Goal: Information Seeking & Learning: Check status

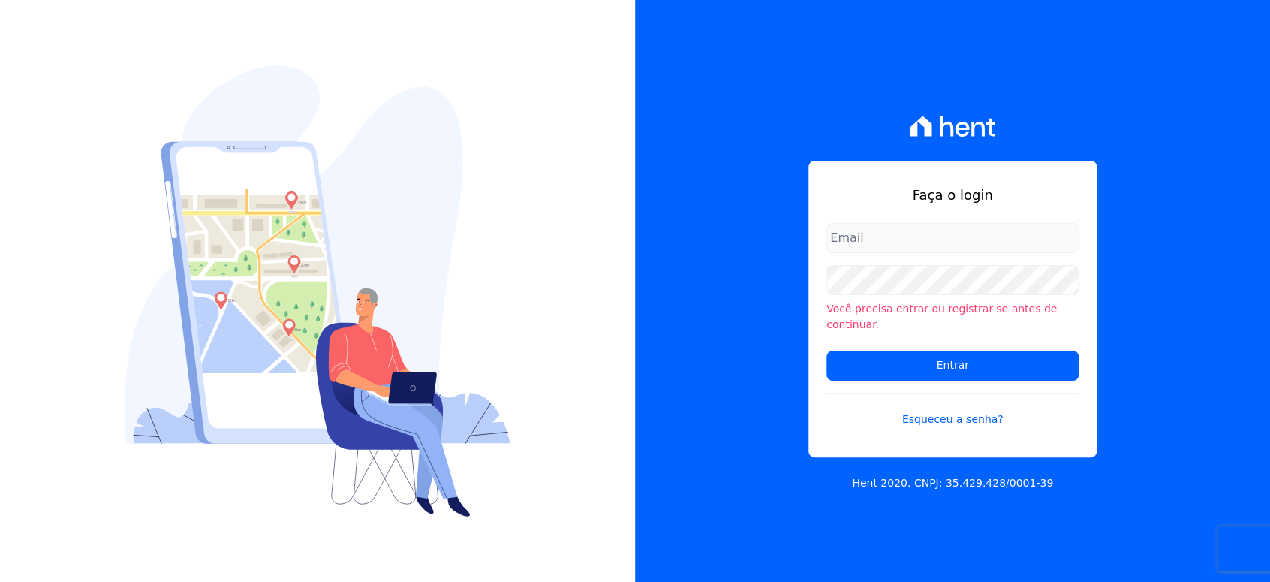
click at [1046, 237] on input "email" at bounding box center [953, 238] width 252 height 30
click at [877, 242] on input "email" at bounding box center [953, 238] width 252 height 30
type input "l.jardim@lbacapital.com.br"
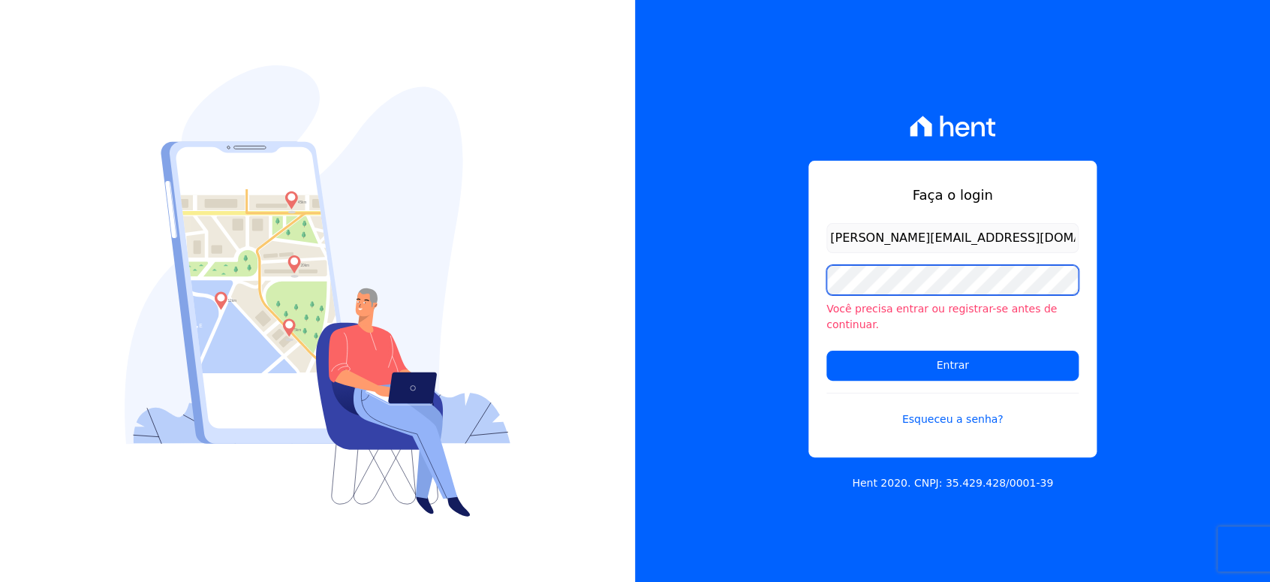
click at [827, 351] on input "Entrar" at bounding box center [953, 366] width 252 height 30
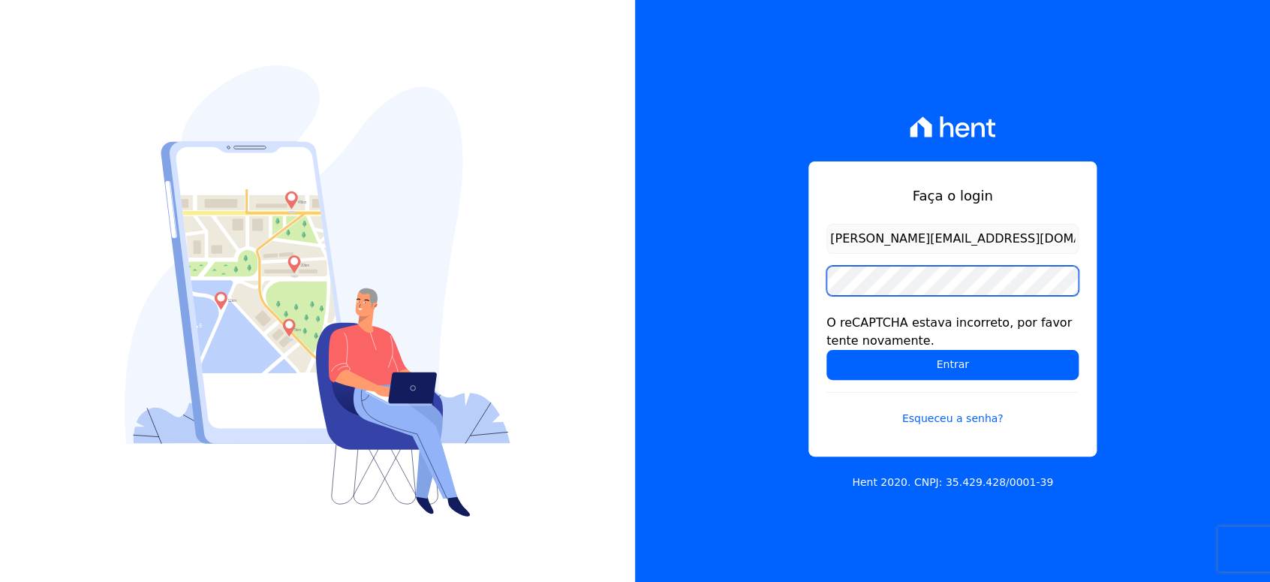
click at [827, 350] on input "Entrar" at bounding box center [953, 365] width 252 height 30
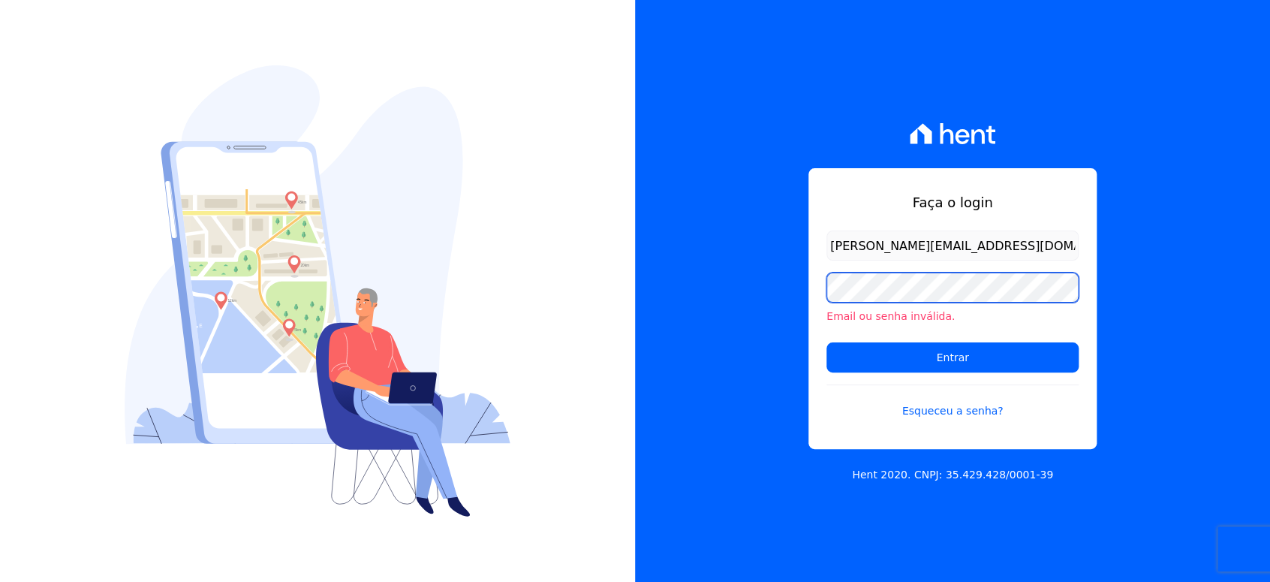
click at [827, 342] on input "Entrar" at bounding box center [953, 357] width 252 height 30
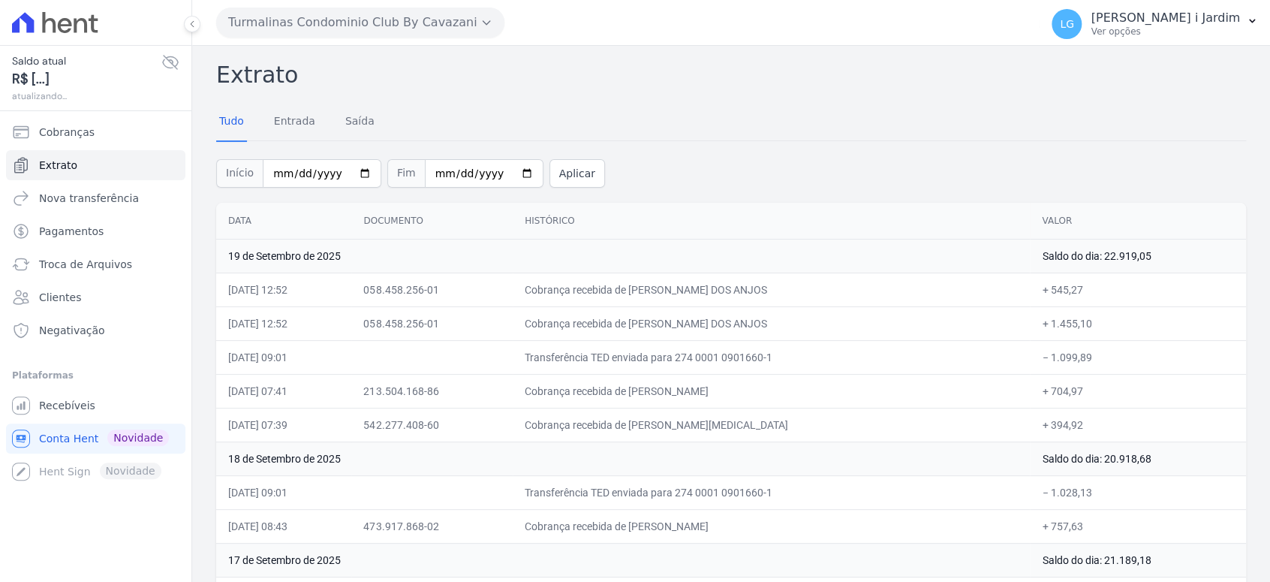
drag, startPoint x: 0, startPoint y: 0, endPoint x: 1010, endPoint y: 355, distance: 1070.5
click at [1010, 355] on td "Transferência TED enviada para 274 0001 0901660-1" at bounding box center [771, 357] width 517 height 34
click at [465, 8] on button "Turmalinas Condominio Club By Cavazani" at bounding box center [360, 23] width 288 height 30
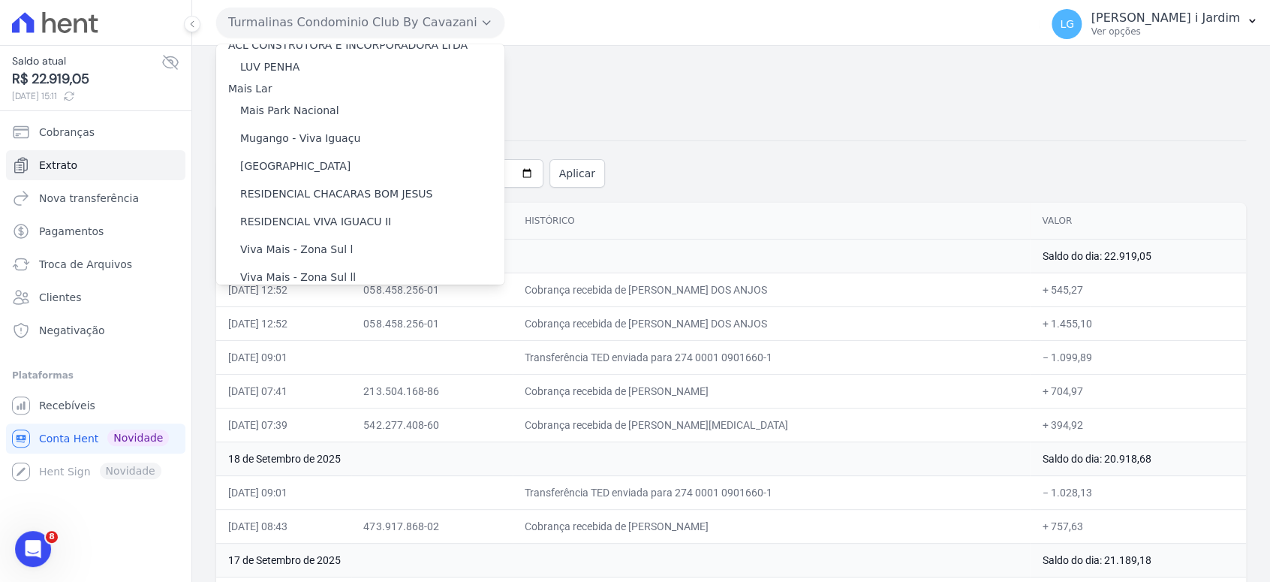
scroll to position [3253, 0]
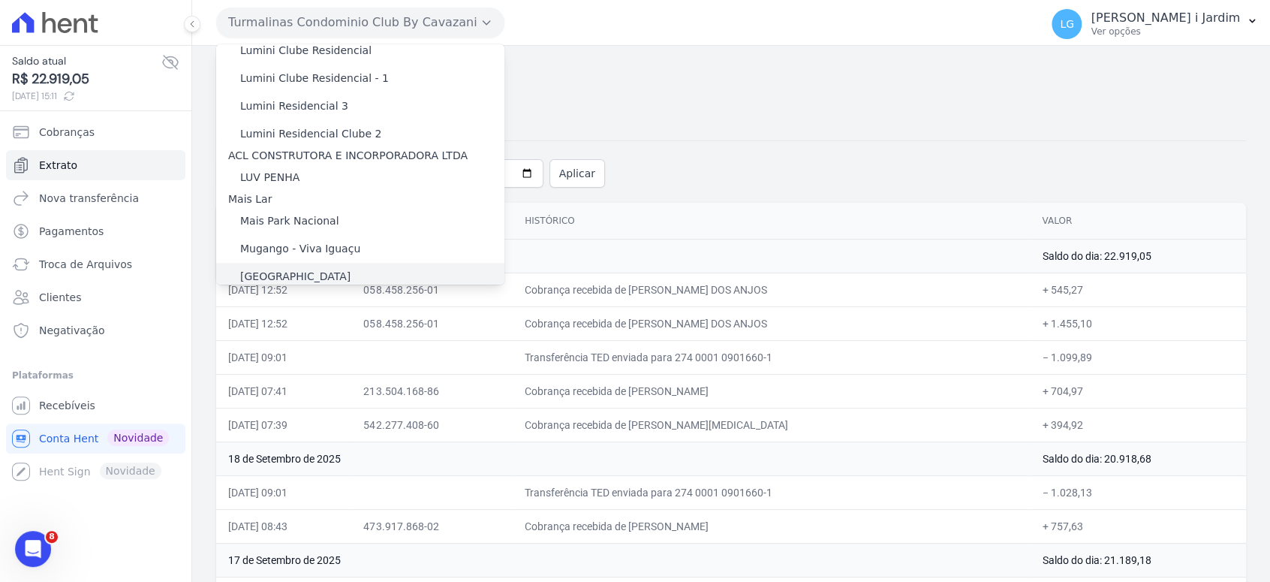
click at [385, 263] on div "[GEOGRAPHIC_DATA]" at bounding box center [360, 277] width 288 height 28
click at [274, 269] on label "[GEOGRAPHIC_DATA]" at bounding box center [295, 277] width 110 height 16
click at [0, 0] on input "[GEOGRAPHIC_DATA]" at bounding box center [0, 0] width 0 height 0
click at [310, 269] on label "[GEOGRAPHIC_DATA]" at bounding box center [295, 277] width 110 height 16
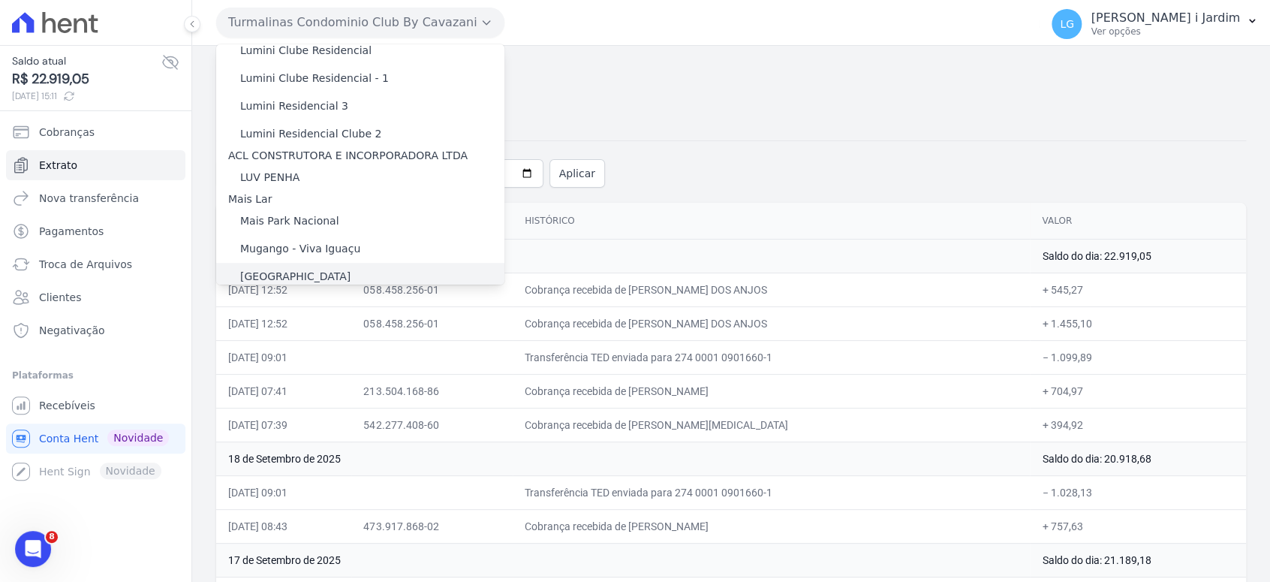
click at [0, 0] on input "[GEOGRAPHIC_DATA]" at bounding box center [0, 0] width 0 height 0
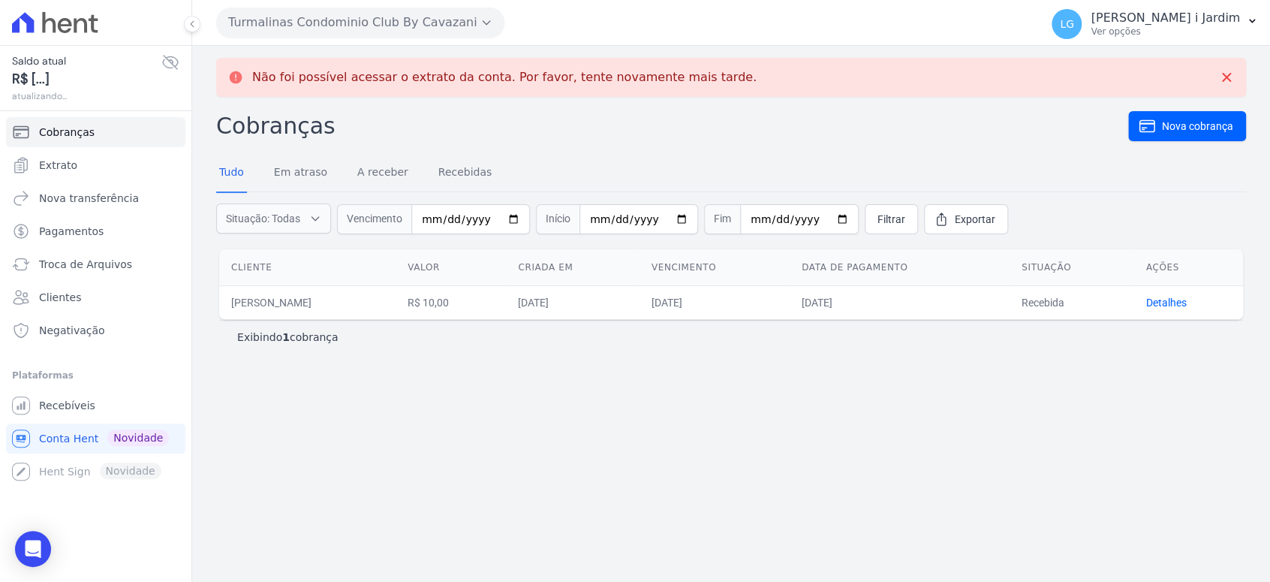
click at [560, 143] on div "Cobranças Nova cobrança Tudo Em atraso A receber Recebidas Situação: Todas Em a…" at bounding box center [731, 233] width 1030 height 248
click at [310, 179] on link "Em atraso" at bounding box center [300, 173] width 59 height 39
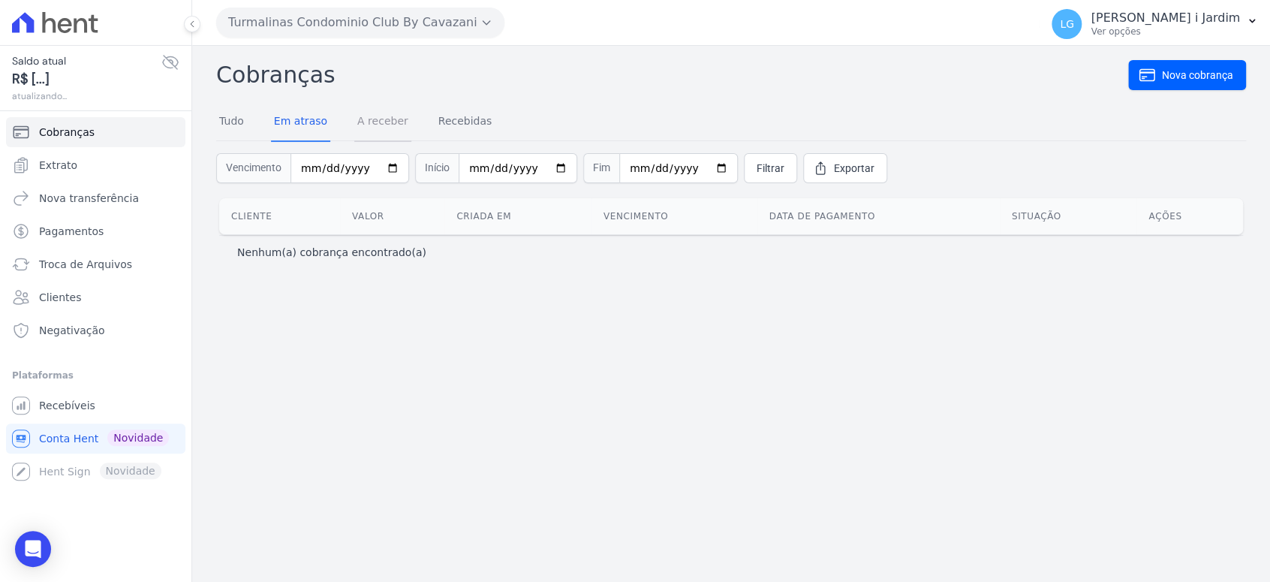
click at [378, 123] on link "A receber" at bounding box center [382, 122] width 57 height 39
click at [459, 119] on link "Recebidas" at bounding box center [465, 122] width 60 height 39
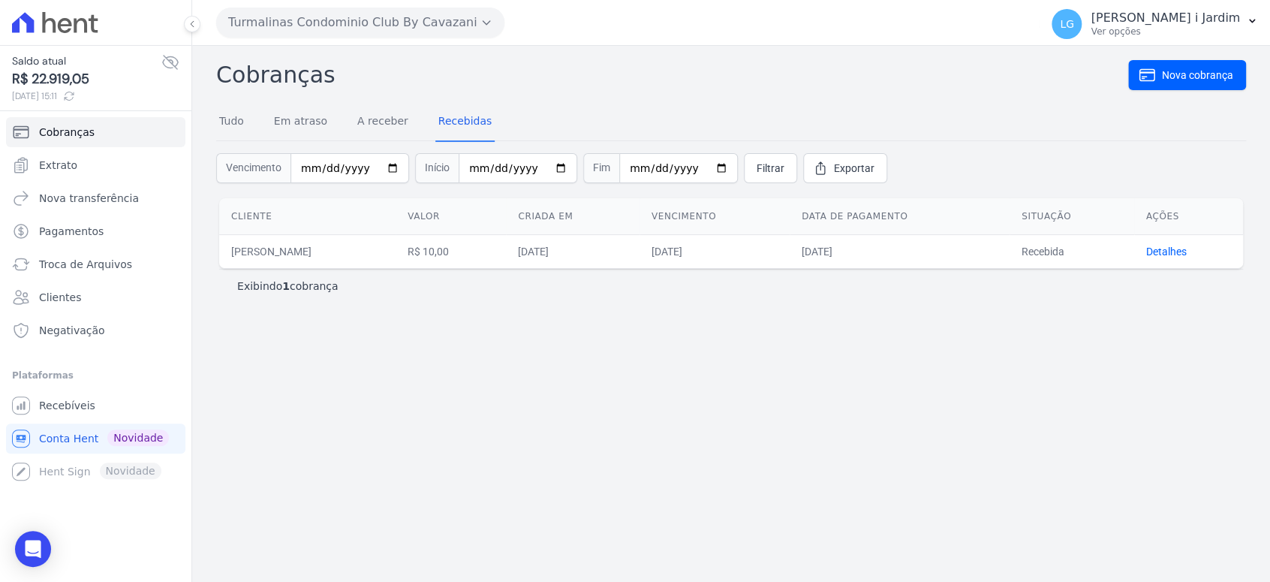
click at [481, 20] on button "Turmalinas Condominio Club By Cavazani" at bounding box center [360, 23] width 288 height 30
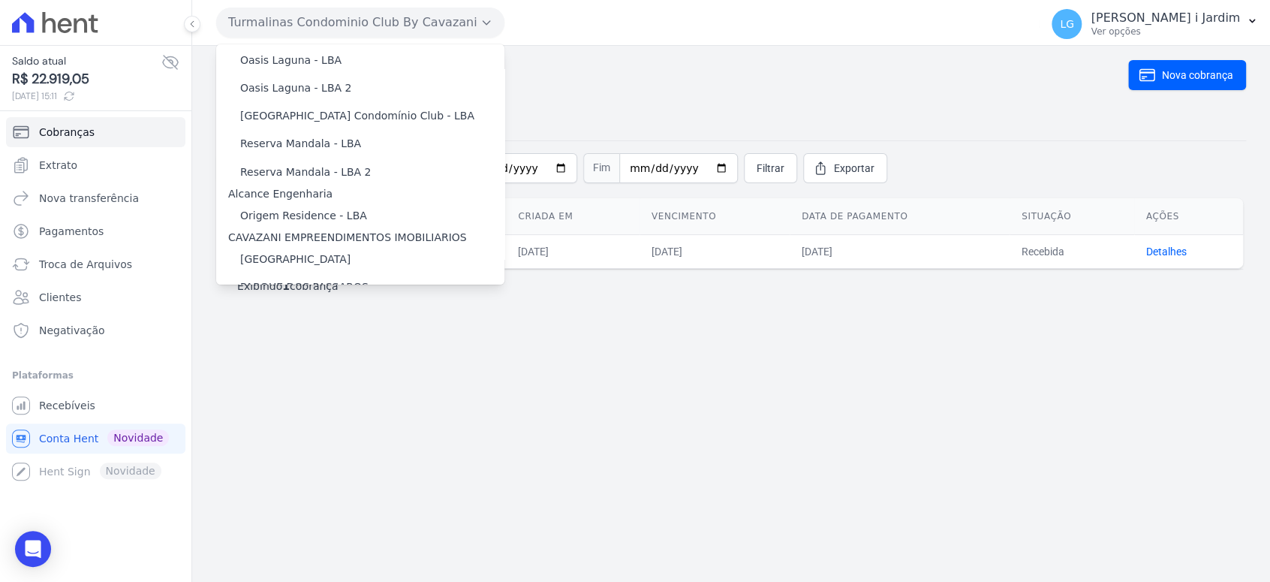
scroll to position [3302, 0]
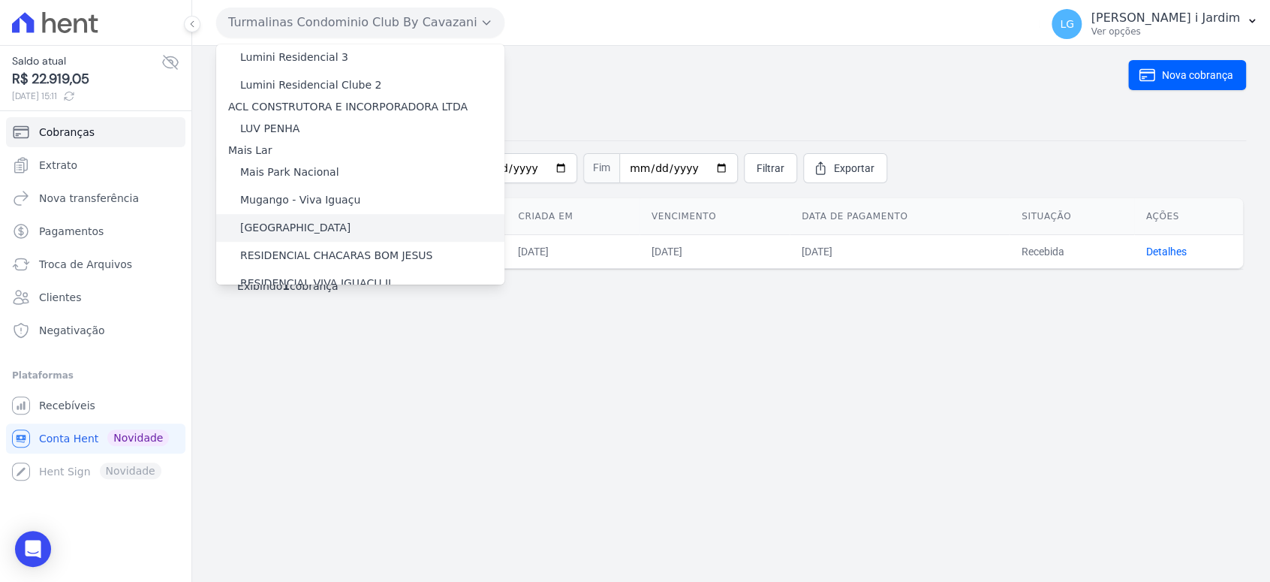
click at [367, 214] on div "[GEOGRAPHIC_DATA]" at bounding box center [360, 228] width 288 height 28
click at [1189, 351] on div "Cobranças Nova cobrança Tudo Em atraso A receber Recebidas Vencimento Início Fi…" at bounding box center [731, 314] width 1078 height 536
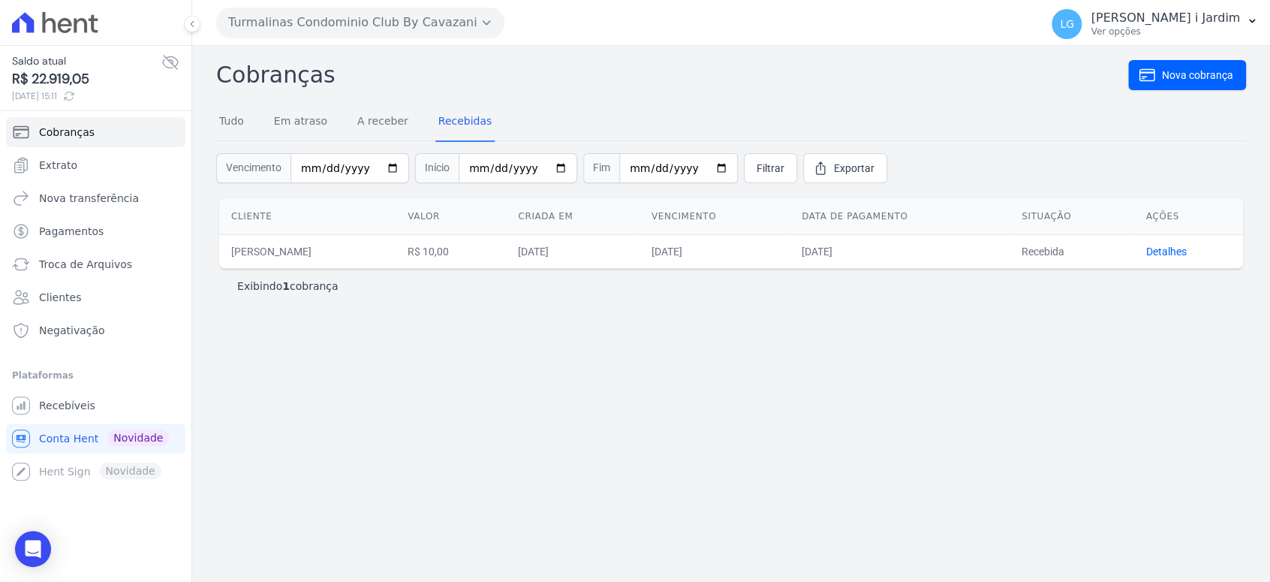
click at [478, 8] on button "Turmalinas Condominio Club By Cavazani" at bounding box center [360, 23] width 288 height 30
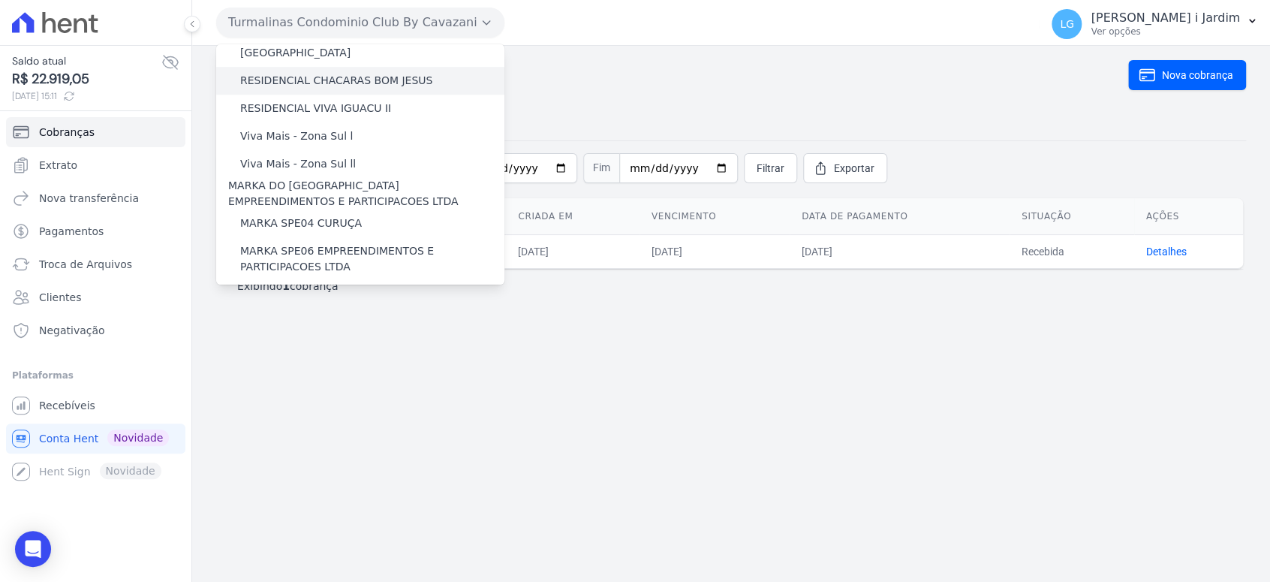
scroll to position [3318, 0]
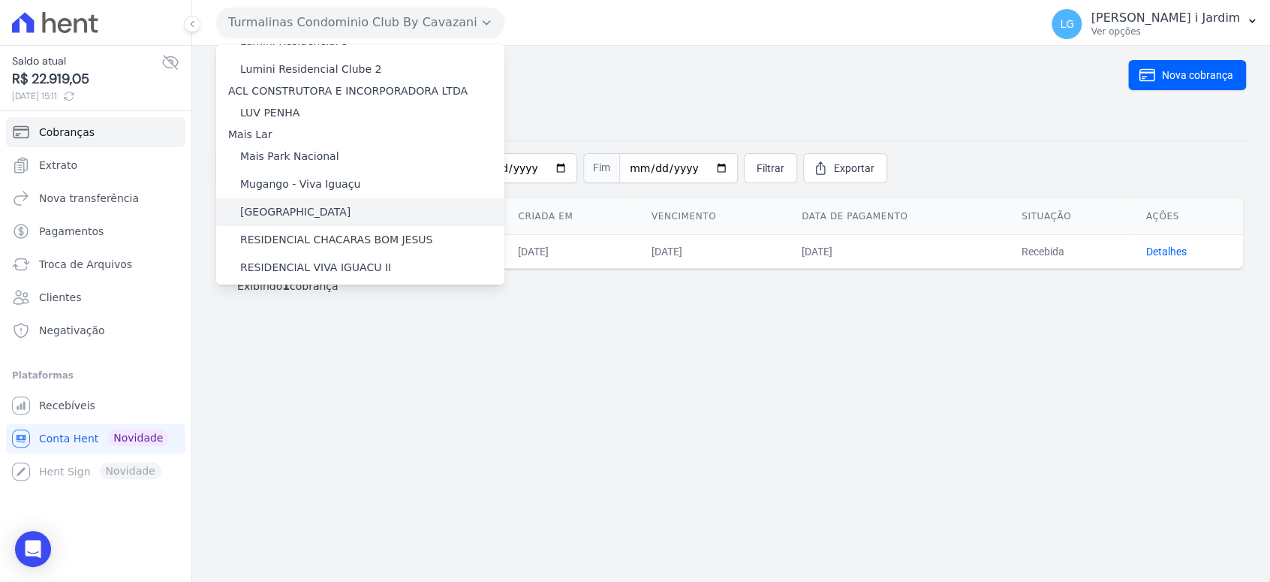
click at [372, 198] on div "[GEOGRAPHIC_DATA]" at bounding box center [360, 212] width 288 height 28
click at [309, 204] on label "[GEOGRAPHIC_DATA]" at bounding box center [295, 212] width 110 height 16
click at [0, 0] on input "[GEOGRAPHIC_DATA]" at bounding box center [0, 0] width 0 height 0
click at [309, 204] on label "[GEOGRAPHIC_DATA]" at bounding box center [295, 212] width 110 height 16
click at [0, 0] on input "[GEOGRAPHIC_DATA]" at bounding box center [0, 0] width 0 height 0
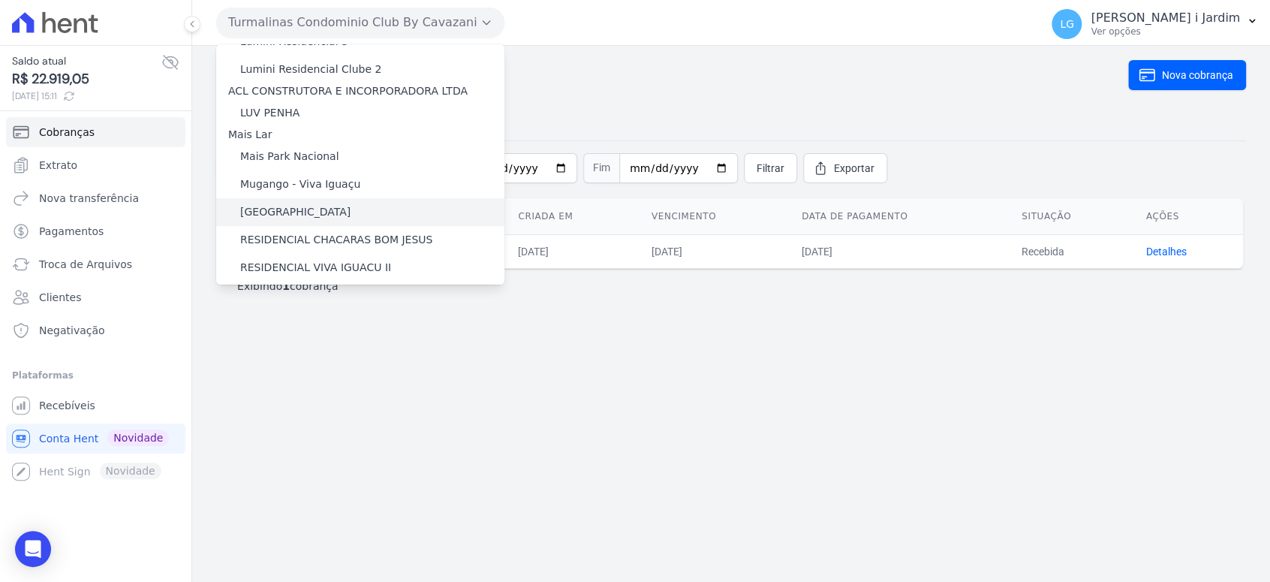
click at [255, 204] on label "[GEOGRAPHIC_DATA]" at bounding box center [295, 212] width 110 height 16
click at [0, 0] on input "[GEOGRAPHIC_DATA]" at bounding box center [0, 0] width 0 height 0
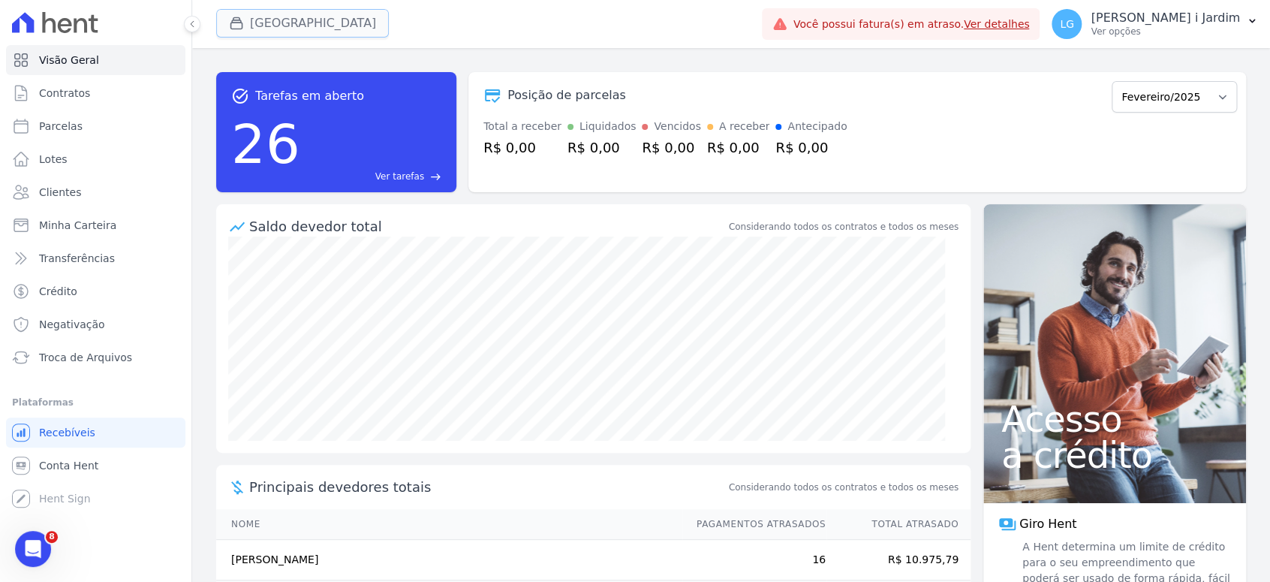
click at [248, 16] on div "button" at bounding box center [239, 23] width 21 height 15
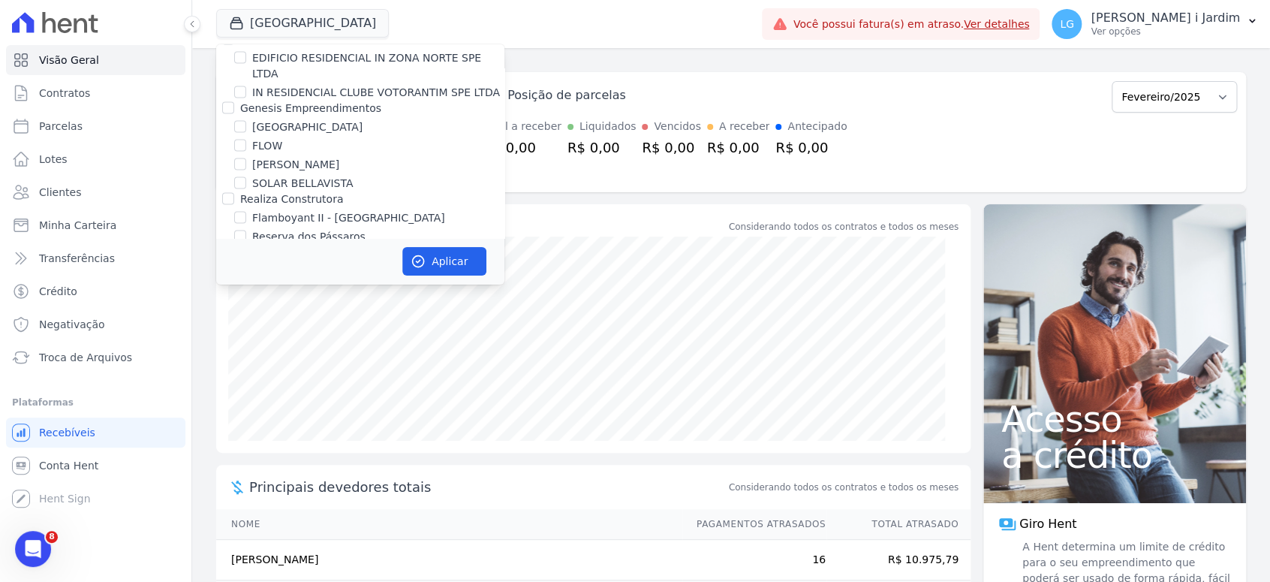
scroll to position [1496, 0]
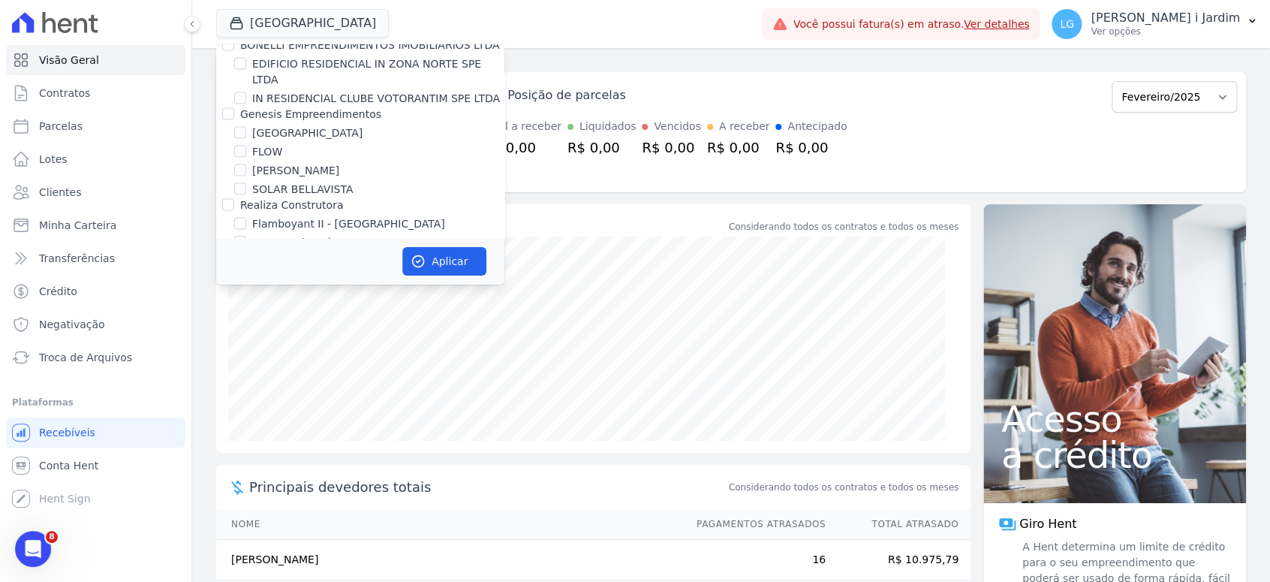
click at [291, 163] on label "[PERSON_NAME]" at bounding box center [295, 171] width 87 height 16
click at [246, 164] on input "[PERSON_NAME]" at bounding box center [240, 170] width 12 height 12
checkbox input "true"
click at [426, 264] on button "Aplicar" at bounding box center [444, 261] width 84 height 29
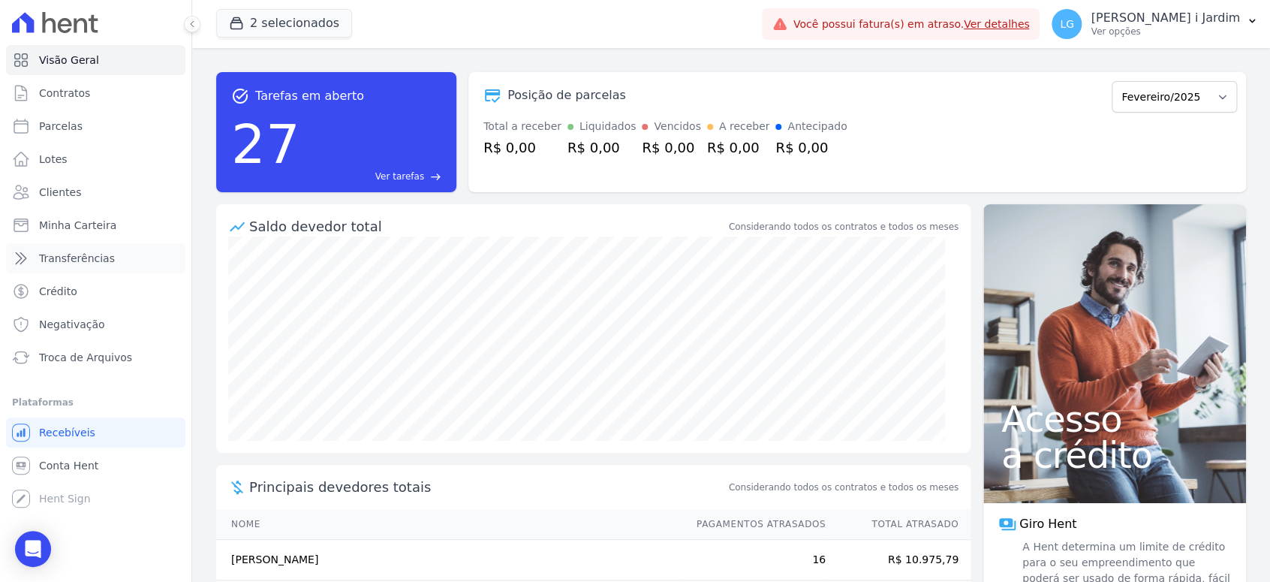
click at [137, 261] on link "Transferências" at bounding box center [95, 258] width 179 height 30
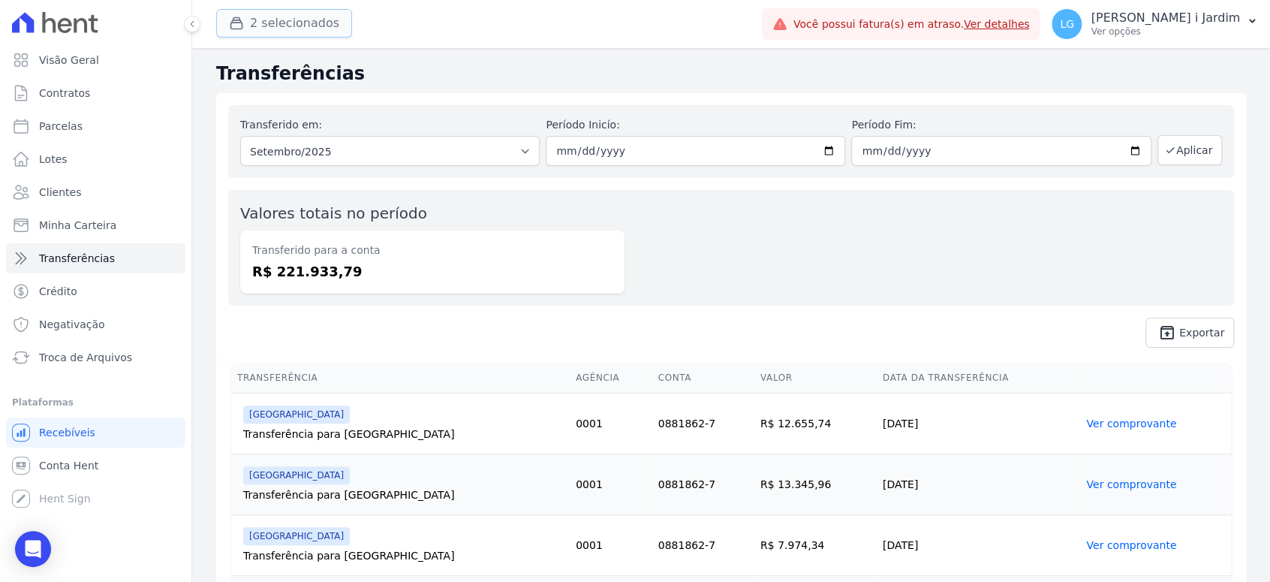
click at [293, 35] on button "2 selecionados" at bounding box center [284, 23] width 136 height 29
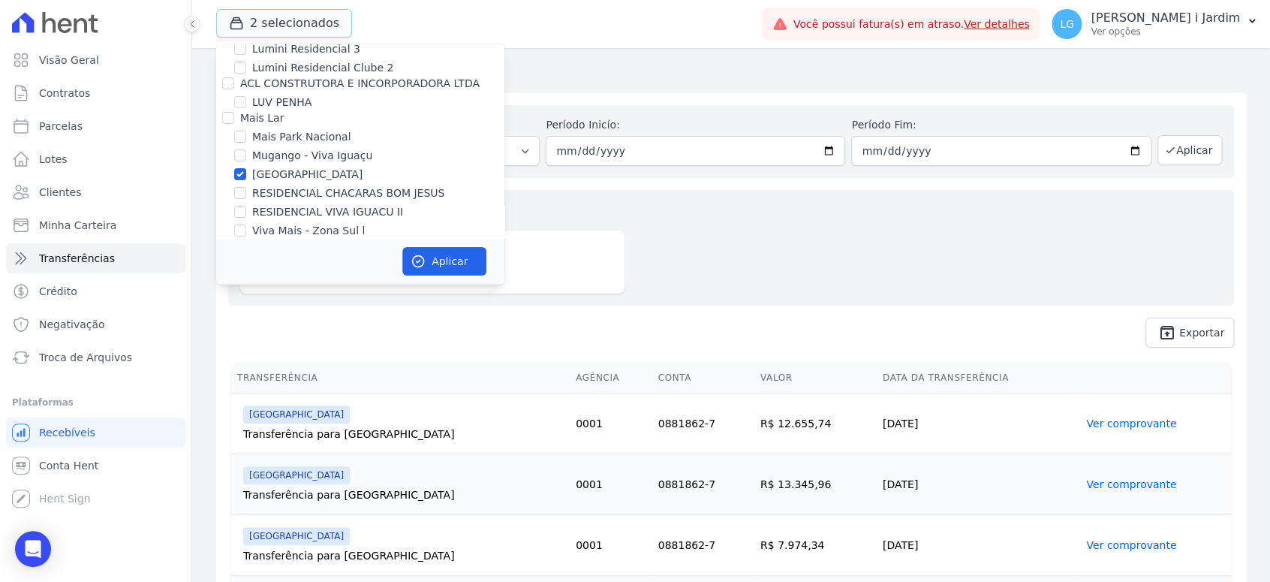
scroll to position [2502, 0]
click at [315, 172] on label "[GEOGRAPHIC_DATA]" at bounding box center [307, 180] width 110 height 16
click at [246, 173] on input "[GEOGRAPHIC_DATA]" at bounding box center [240, 179] width 12 height 12
checkbox input "false"
click at [431, 251] on button "Aplicar" at bounding box center [444, 261] width 84 height 29
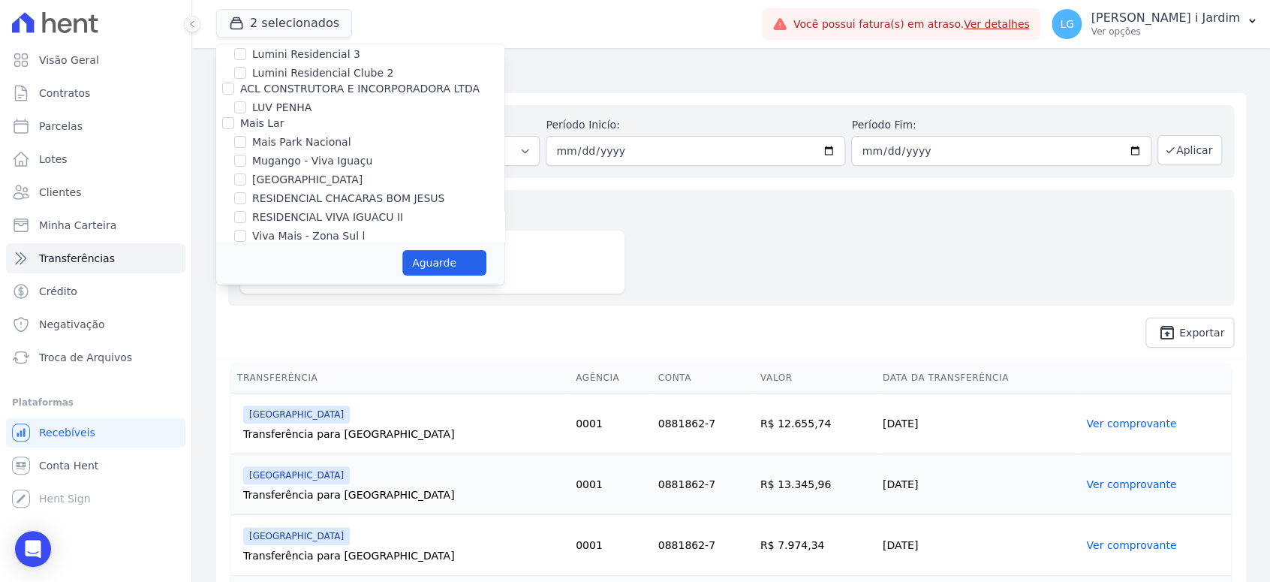
click at [758, 216] on div "Valores totais no período Transferido para a conta R$ 221.933,79" at bounding box center [731, 248] width 1006 height 116
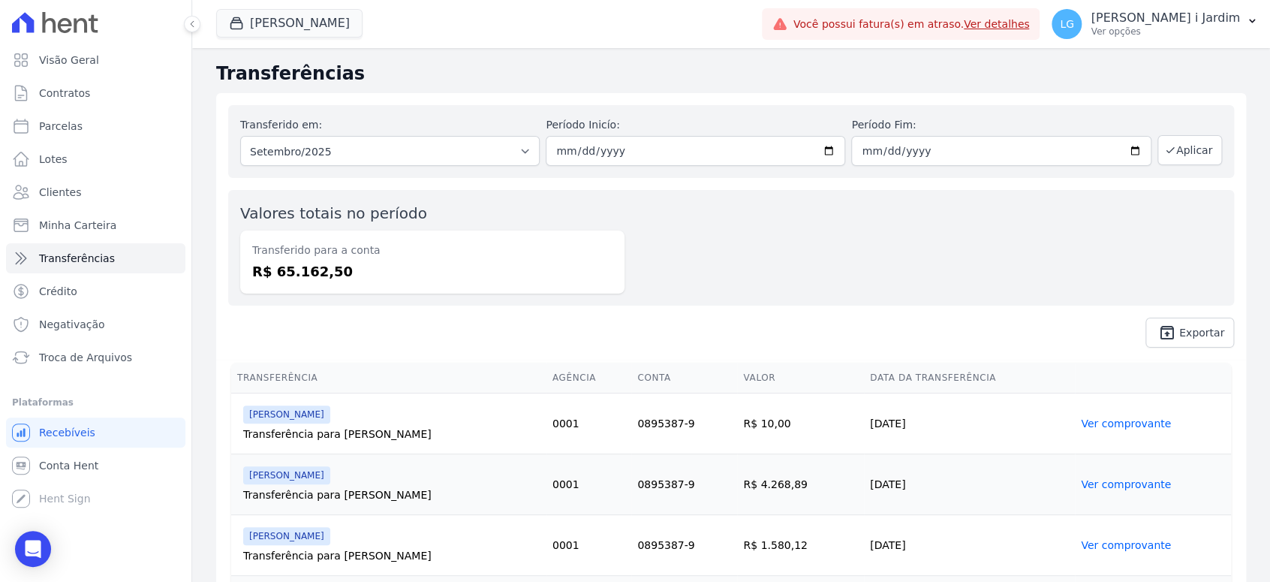
click at [313, 272] on dd "R$ 65.162,50" at bounding box center [432, 271] width 360 height 20
click at [315, 273] on dd "R$ 65.162,50" at bounding box center [432, 271] width 360 height 20
copy dd "65.162,50"
click at [94, 474] on link "Conta Hent" at bounding box center [95, 465] width 179 height 30
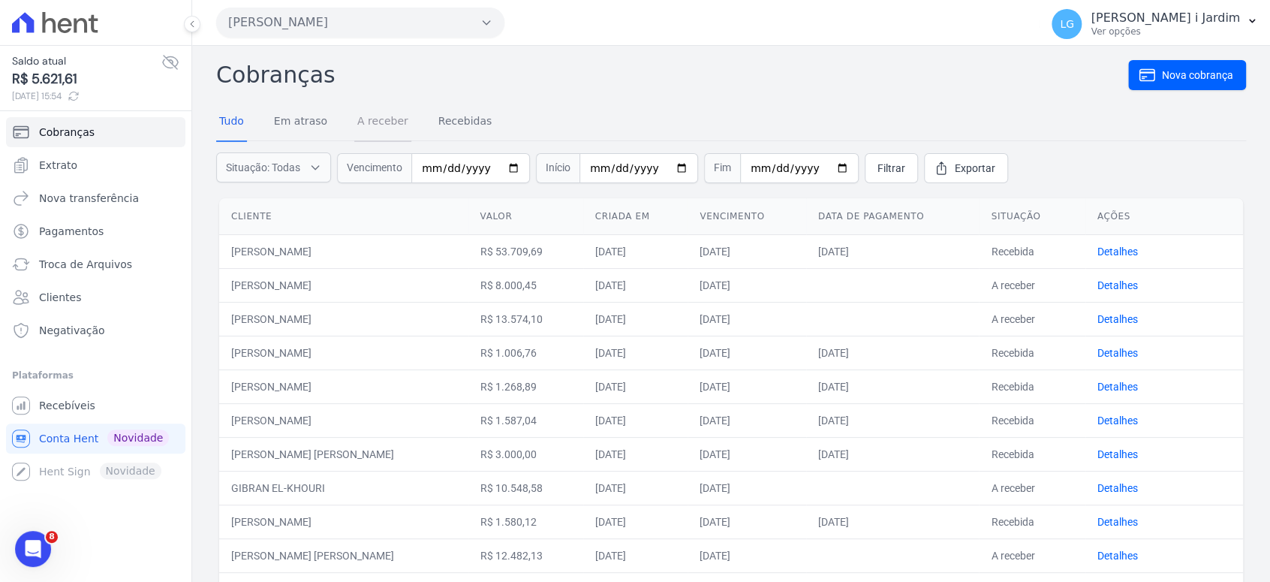
click at [373, 125] on link "A receber" at bounding box center [382, 122] width 57 height 39
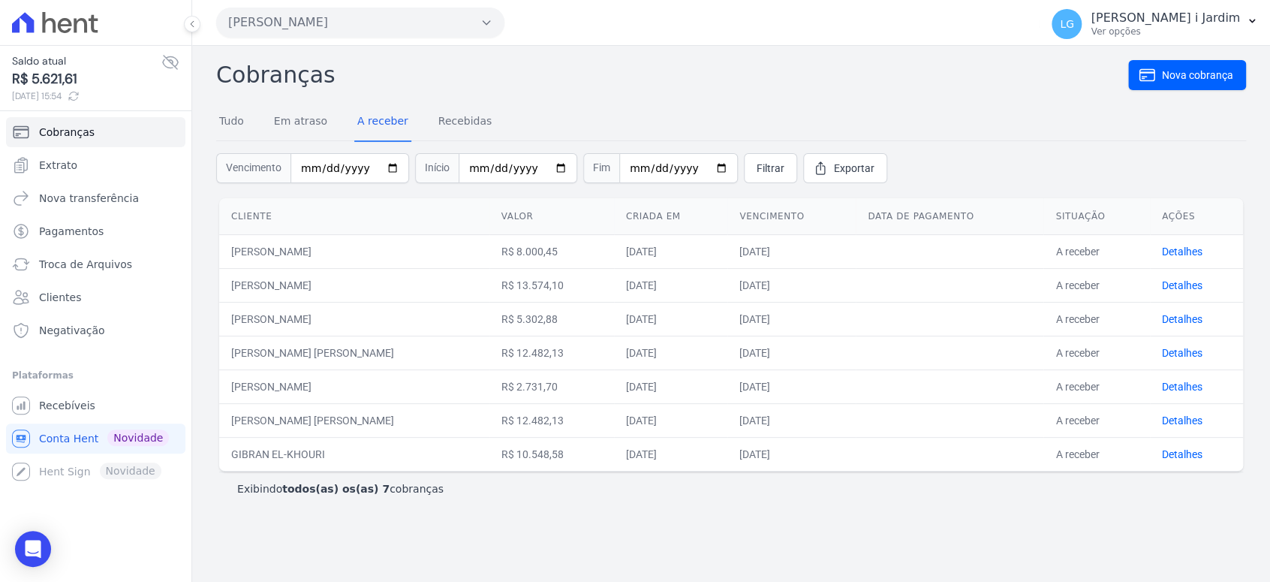
click at [855, 77] on h2 "Cobranças" at bounding box center [672, 75] width 912 height 34
click at [469, 111] on link "Recebidas" at bounding box center [465, 122] width 60 height 39
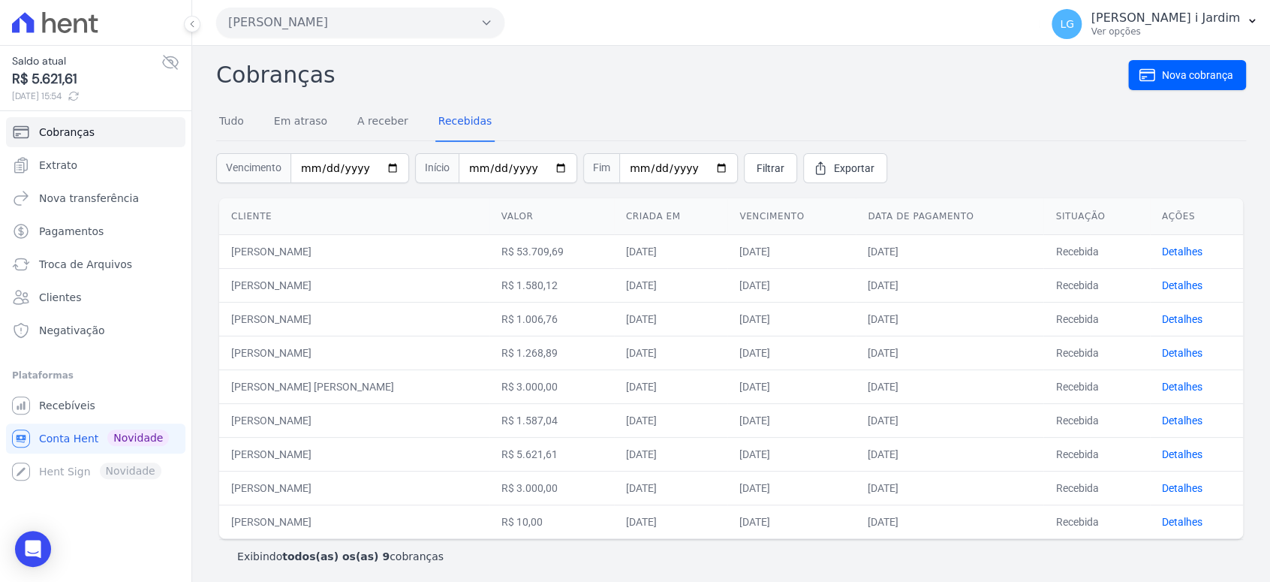
drag, startPoint x: 543, startPoint y: 513, endPoint x: 323, endPoint y: 320, distance: 292.6
click at [323, 321] on tbody "RODRIGO DE CASTRO LOPES R$ 53.709,69 11/09/2025 20/03/2026 12/09/2025 Recebida …" at bounding box center [731, 386] width 1024 height 304
click at [954, 167] on form "Vencimento Início Fim Filtrar Exportar" at bounding box center [731, 168] width 1030 height 54
click at [954, 166] on form "Vencimento Início Fim Filtrar Exportar" at bounding box center [731, 168] width 1030 height 54
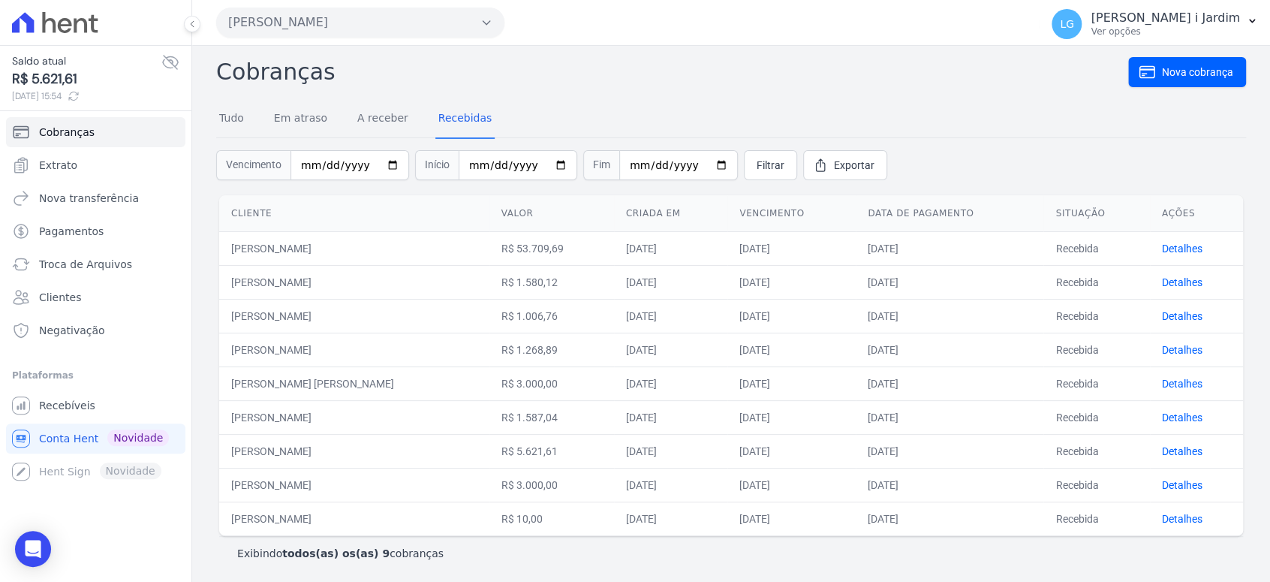
scroll to position [4, 0]
click at [539, 237] on td "R$ 53.709,69" at bounding box center [552, 247] width 125 height 34
click at [535, 248] on td "R$ 53.709,69" at bounding box center [552, 247] width 125 height 34
click at [535, 249] on td "R$ 53.709,69" at bounding box center [552, 247] width 125 height 34
copy td "53.709,69"
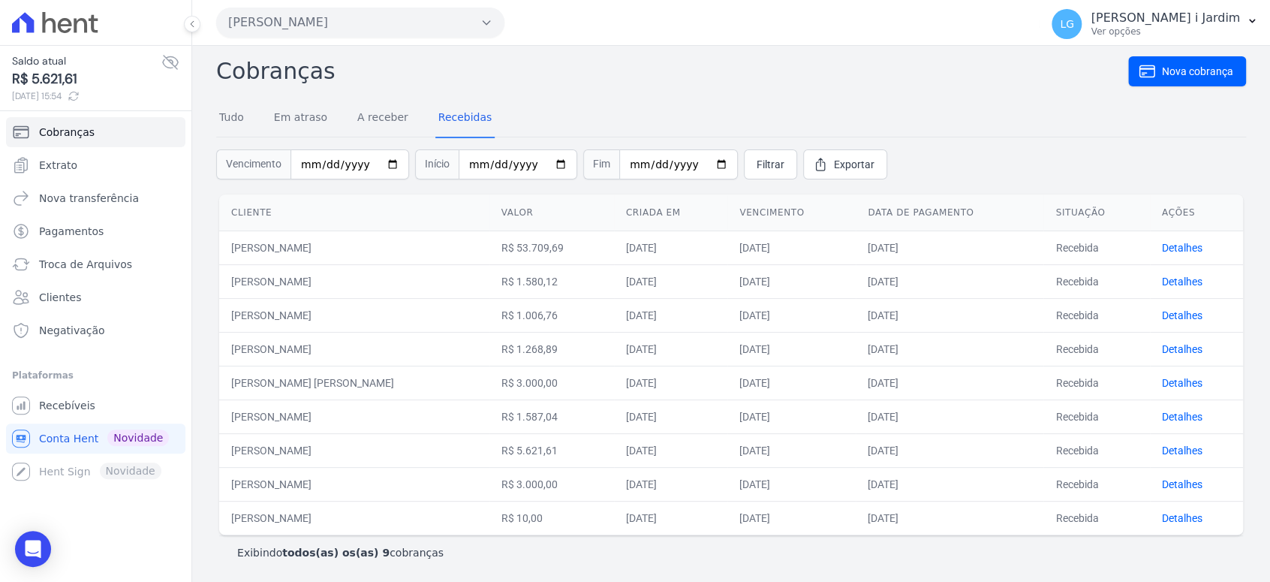
click at [544, 278] on td "R$ 1.580,12" at bounding box center [552, 281] width 125 height 34
click at [541, 281] on td "R$ 1.580,12" at bounding box center [552, 281] width 125 height 34
copy td "1.580,12"
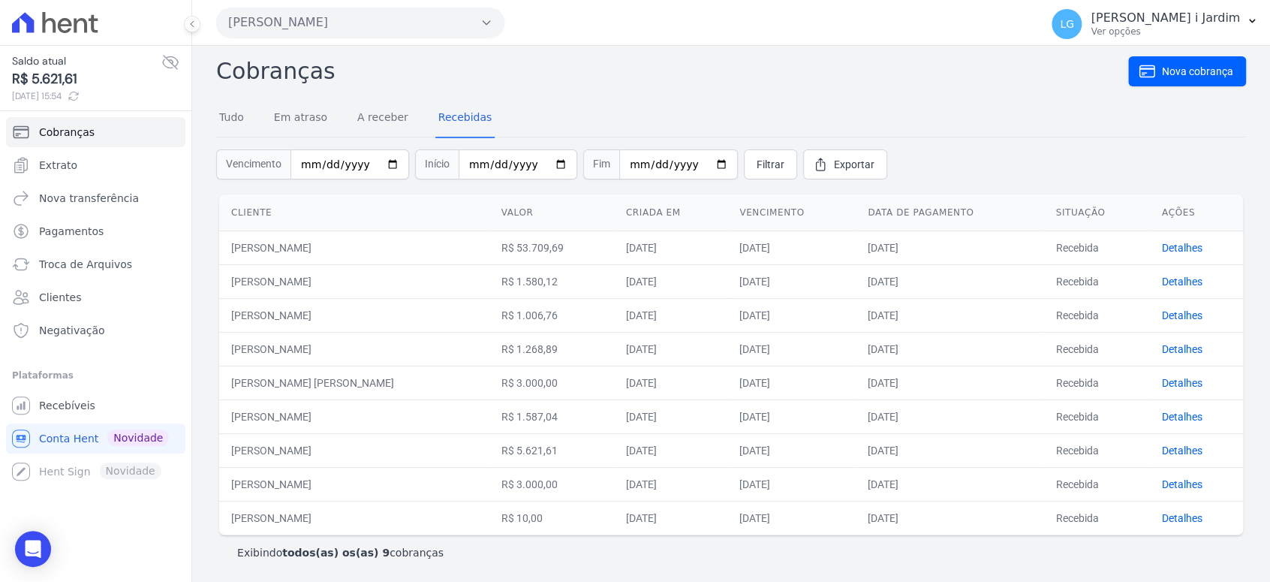
drag, startPoint x: 508, startPoint y: 312, endPoint x: 550, endPoint y: 312, distance: 42.8
click at [550, 312] on td "R$ 1.006,76" at bounding box center [552, 315] width 125 height 34
copy td "1.006,76"
drag, startPoint x: 509, startPoint y: 342, endPoint x: 554, endPoint y: 353, distance: 46.3
click at [554, 353] on td "R$ 1.268,89" at bounding box center [552, 349] width 125 height 34
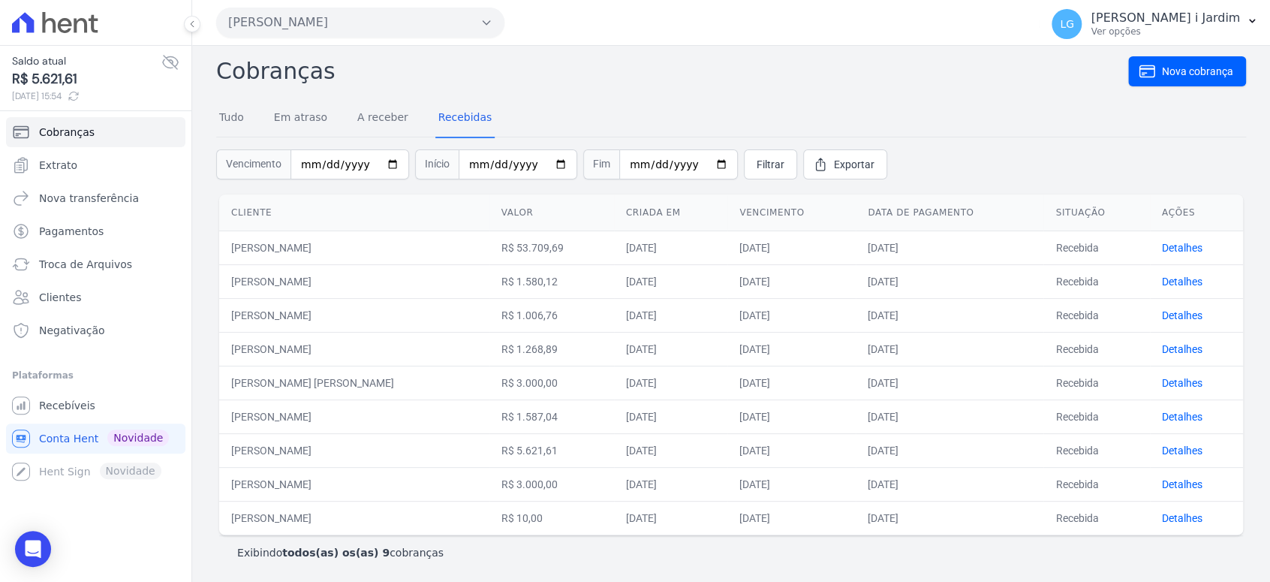
copy td "1.268,89"
drag, startPoint x: 511, startPoint y: 387, endPoint x: 552, endPoint y: 383, distance: 41.5
click at [552, 383] on td "R$ 3.000,00" at bounding box center [552, 383] width 125 height 34
click at [517, 396] on td "R$ 3.000,00" at bounding box center [552, 383] width 125 height 34
drag, startPoint x: 503, startPoint y: 384, endPoint x: 547, endPoint y: 393, distance: 45.1
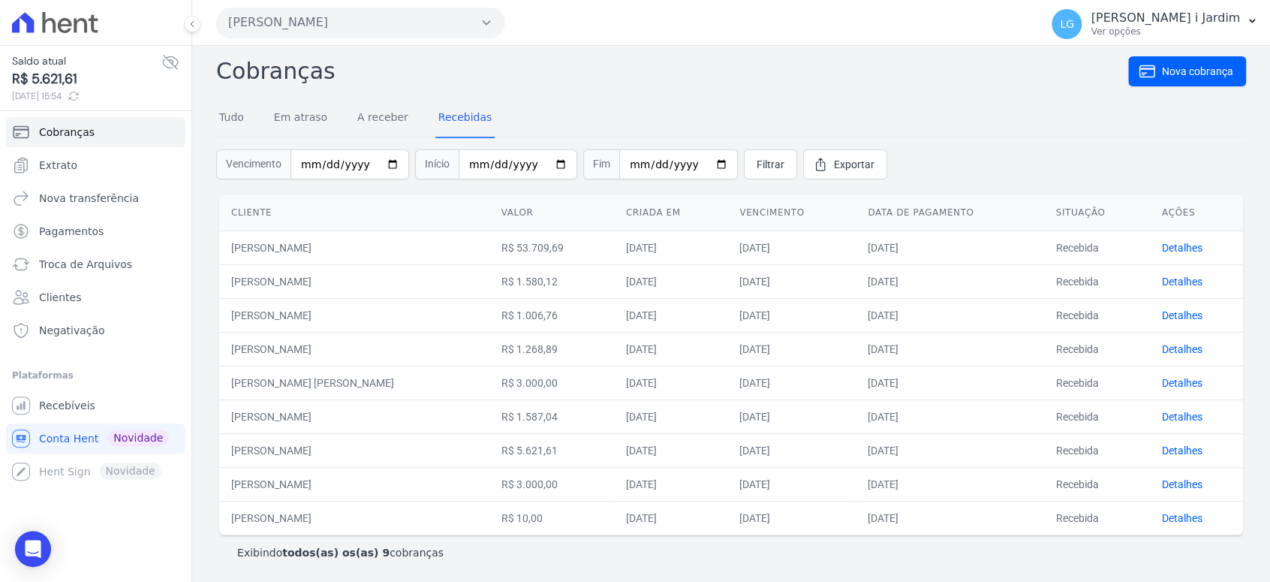
click at [547, 393] on td "R$ 3.000,00" at bounding box center [552, 383] width 125 height 34
copy td "3.000,00"
drag, startPoint x: 511, startPoint y: 417, endPoint x: 530, endPoint y: 417, distance: 19.5
click at [530, 417] on td "R$ 1.587,04" at bounding box center [552, 416] width 125 height 34
click at [510, 446] on td "R$ 5.621,61" at bounding box center [552, 450] width 125 height 34
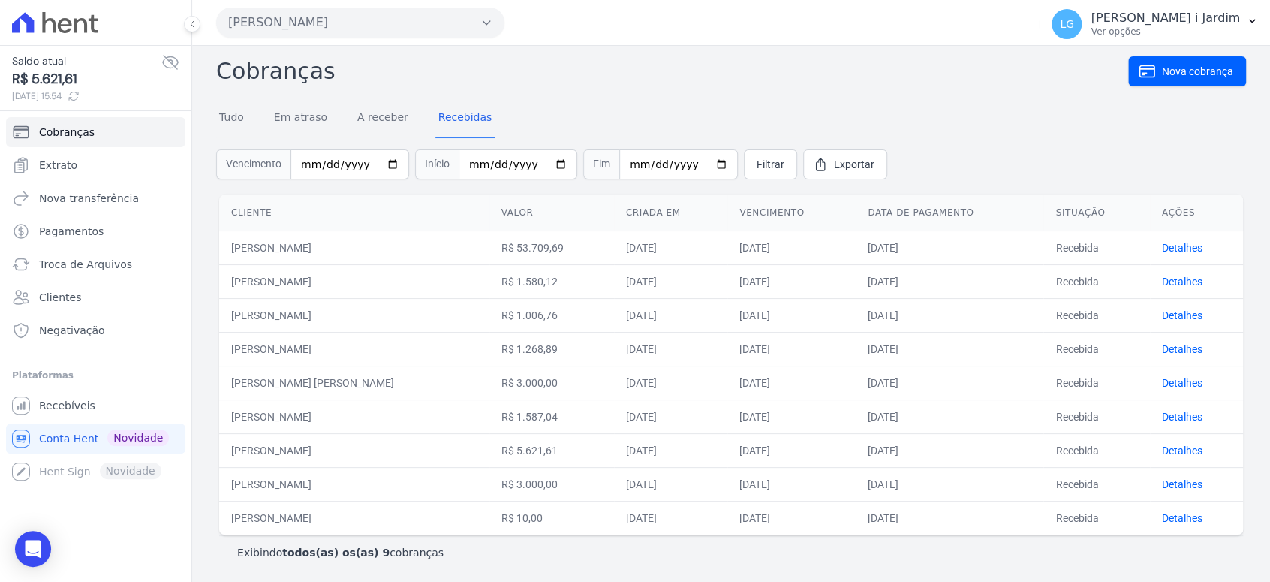
drag, startPoint x: 507, startPoint y: 414, endPoint x: 553, endPoint y: 423, distance: 47.6
click at [553, 423] on td "R$ 1.587,04" at bounding box center [552, 416] width 125 height 34
copy td "1.587,04"
drag, startPoint x: 550, startPoint y: 450, endPoint x: 508, endPoint y: 456, distance: 42.4
click at [508, 456] on td "R$ 5.621,61" at bounding box center [552, 450] width 125 height 34
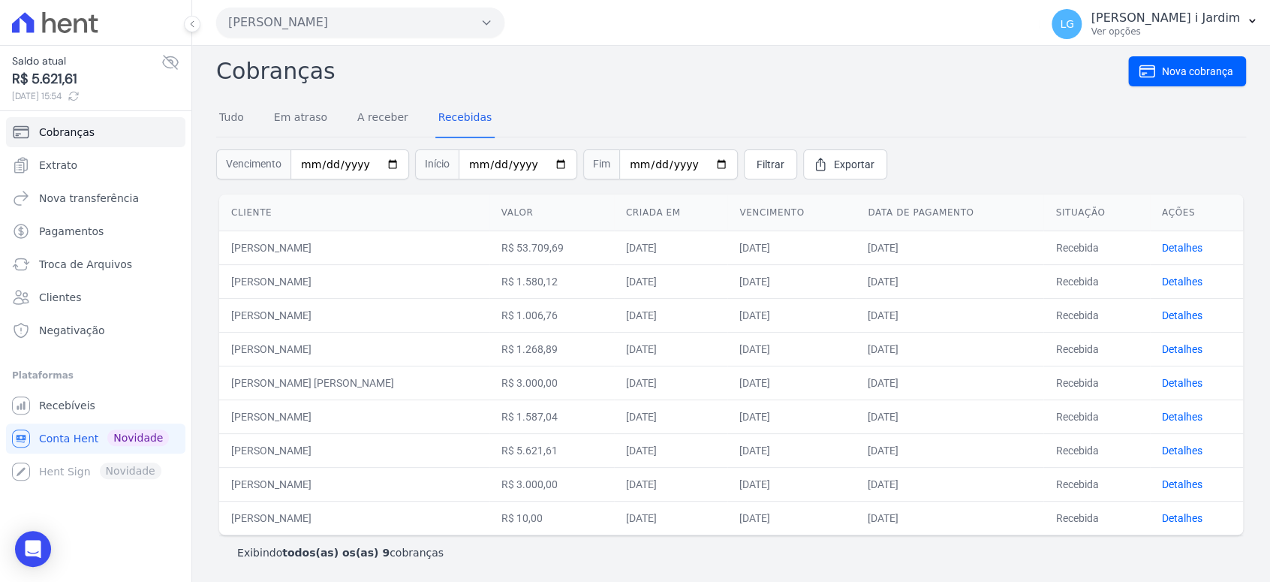
copy td "5.621,61"
drag, startPoint x: 508, startPoint y: 484, endPoint x: 544, endPoint y: 485, distance: 36.8
click at [544, 485] on td "R$ 3.000,00" at bounding box center [552, 484] width 125 height 34
copy td "3.000,00"
click at [607, 98] on div "Cobranças Nova cobrança Tudo Em atraso A receber Recebidas Vencimento Início Fi…" at bounding box center [731, 313] width 1030 height 518
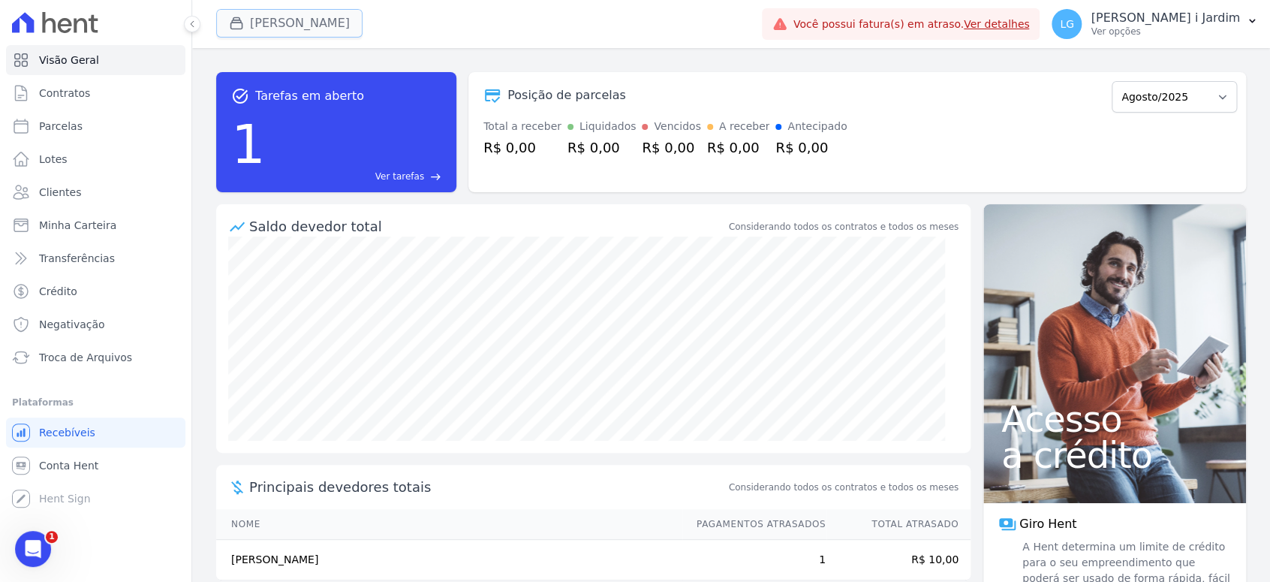
click at [294, 30] on button "Hildegardo De Noronha" at bounding box center [289, 23] width 146 height 29
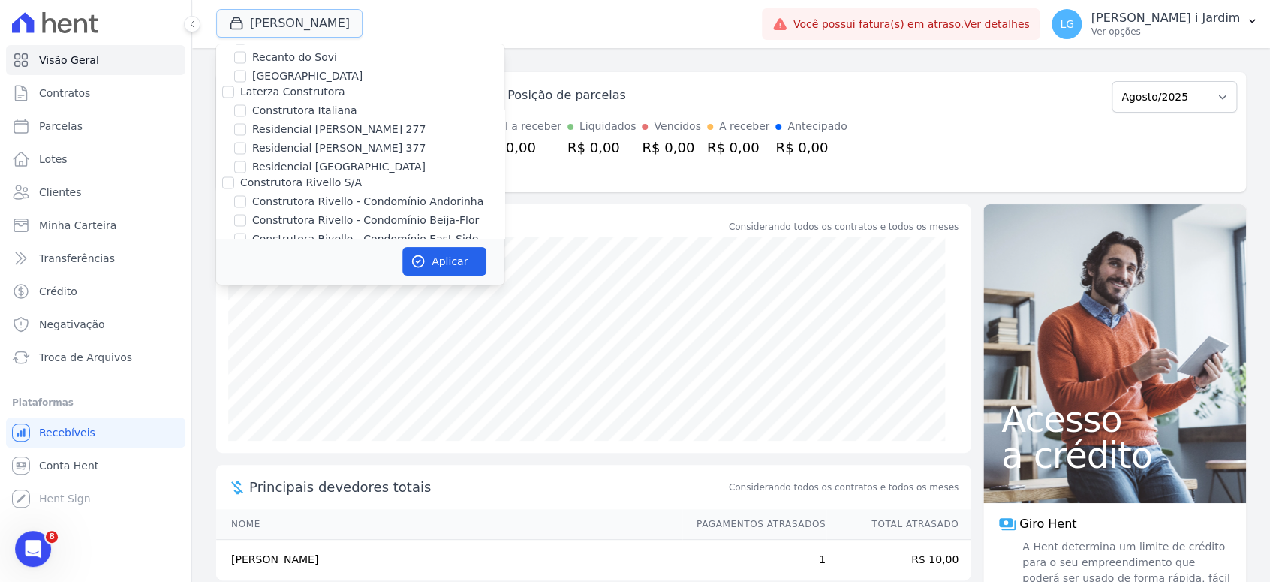
scroll to position [1502, 0]
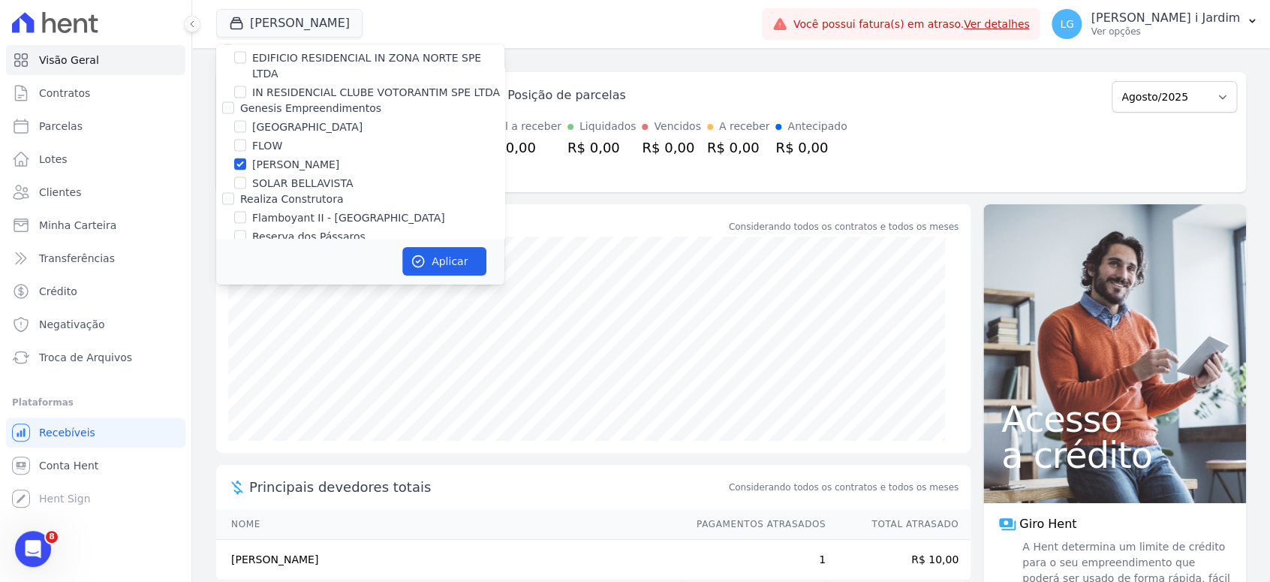
click at [339, 157] on label "[PERSON_NAME]" at bounding box center [295, 165] width 87 height 16
click at [246, 158] on input "[PERSON_NAME]" at bounding box center [240, 164] width 12 height 12
checkbox input "false"
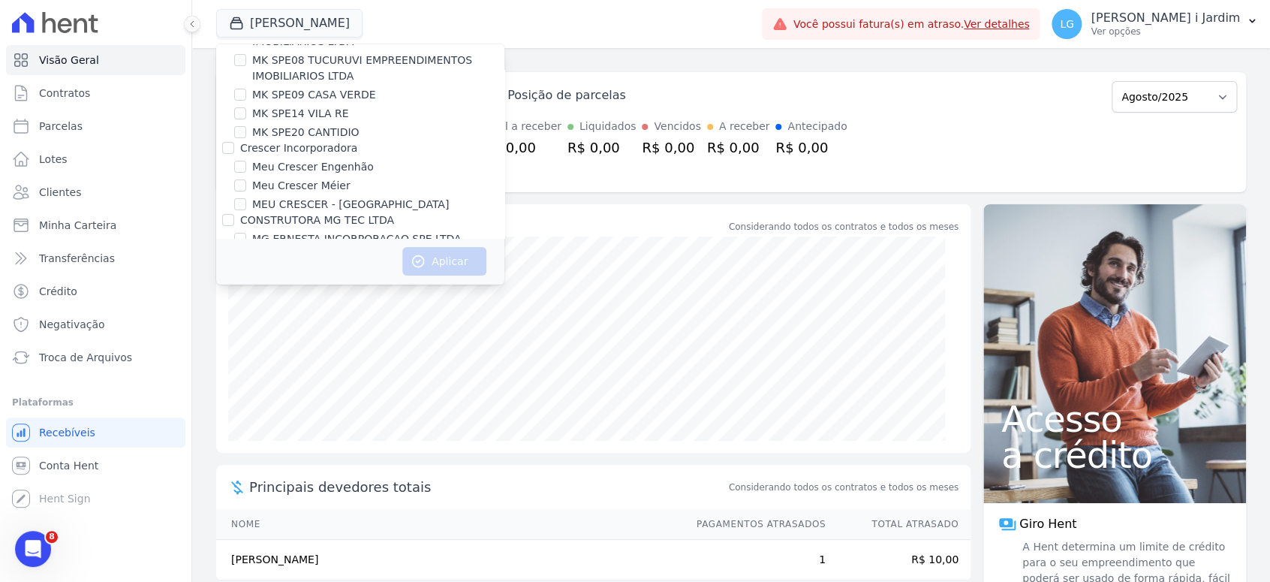
click at [322, 214] on label "CONSTRUTORA MG TEC LTDA" at bounding box center [317, 220] width 154 height 12
click at [234, 214] on input "CONSTRUTORA MG TEC LTDA" at bounding box center [228, 220] width 12 height 12
checkbox input "true"
click at [418, 268] on icon "button" at bounding box center [418, 261] width 15 height 15
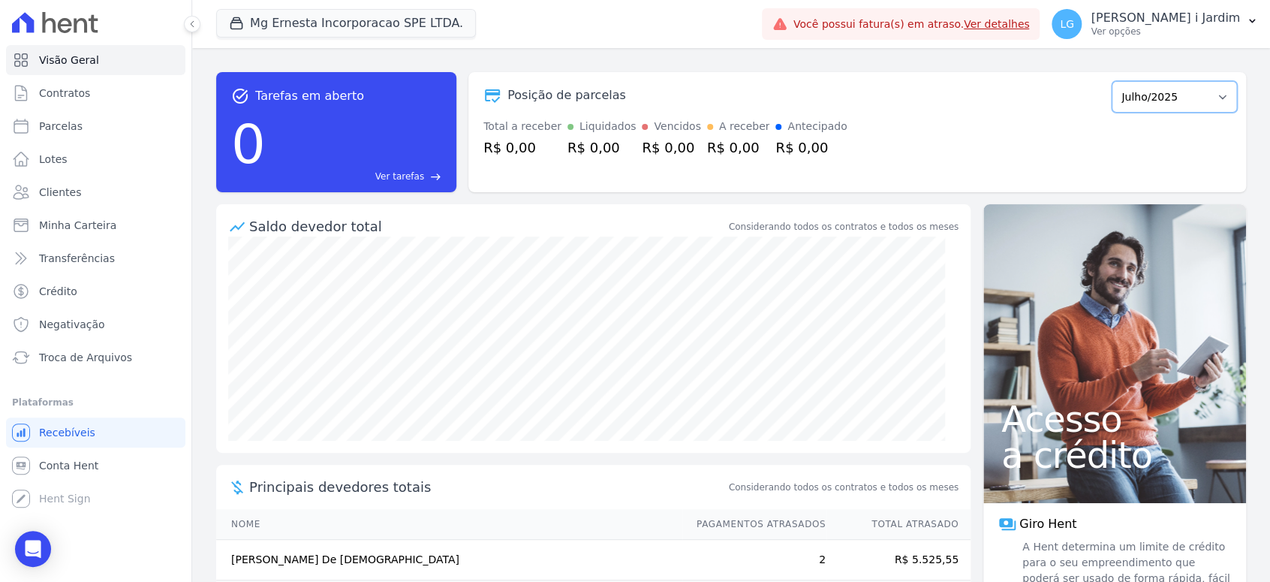
click at [1177, 106] on select "Julho/2025 Agosto/2025 Setembro/2025 Outubro/2025 Novembro/2025 Dezembro/2025 J…" at bounding box center [1174, 97] width 125 height 32
select select "09/2025"
click at [1112, 81] on select "Julho/2025 Agosto/2025 Setembro/2025 Outubro/2025 Novembro/2025 Dezembro/2025 J…" at bounding box center [1174, 97] width 125 height 32
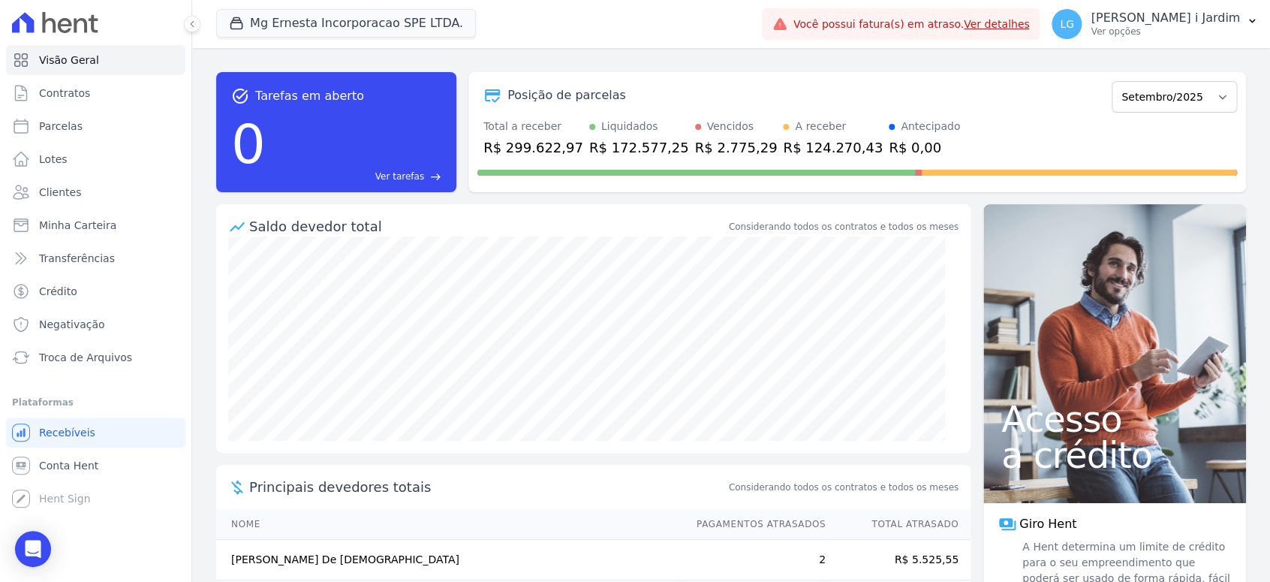
click at [553, 186] on div "Posição de parcelas Julho/2025 Agosto/2025 Setembro/2025 Outubro/2025 Novembro/…" at bounding box center [858, 132] width 778 height 120
click at [139, 268] on link "Transferências" at bounding box center [95, 258] width 179 height 30
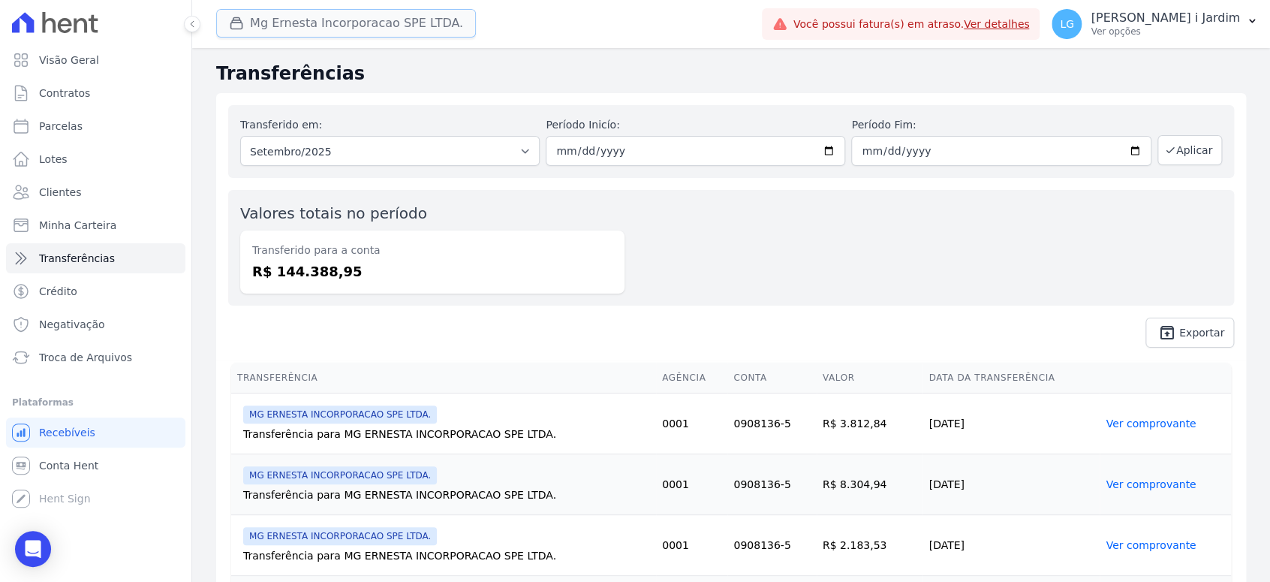
click at [251, 30] on button "Mg Ernesta Incorporacao SPE LTDA." at bounding box center [346, 23] width 260 height 29
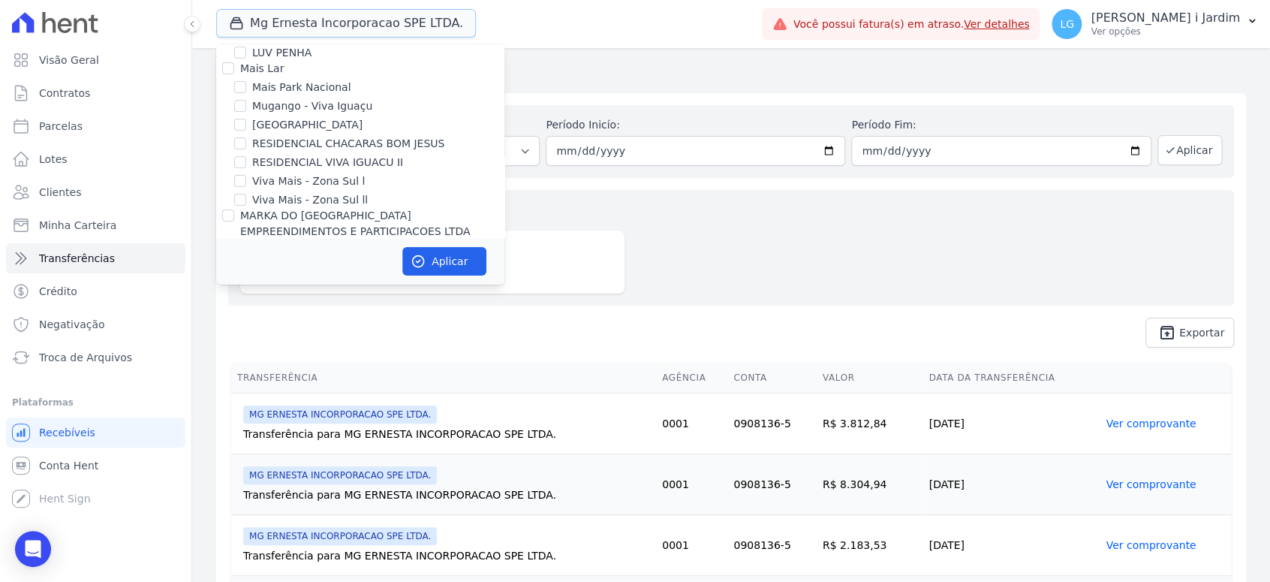
scroll to position [2752, 0]
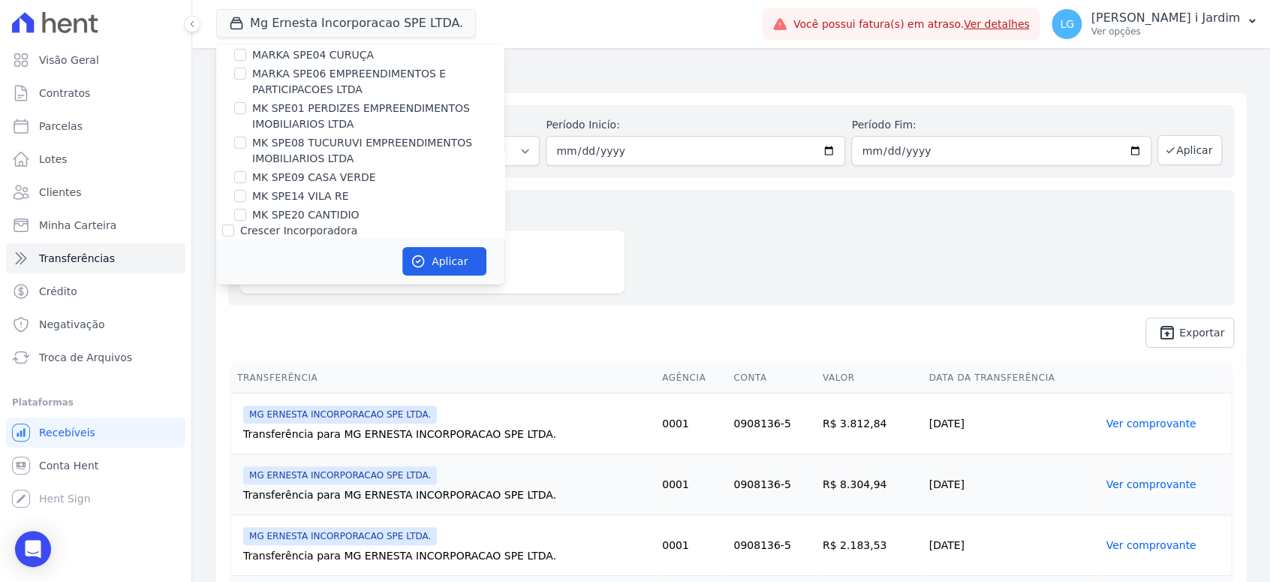
click at [307, 297] on label "CONSTRUTORA MG TEC LTDA" at bounding box center [317, 303] width 154 height 12
click at [234, 297] on input "CONSTRUTORA MG TEC LTDA" at bounding box center [228, 303] width 12 height 12
checkbox input "false"
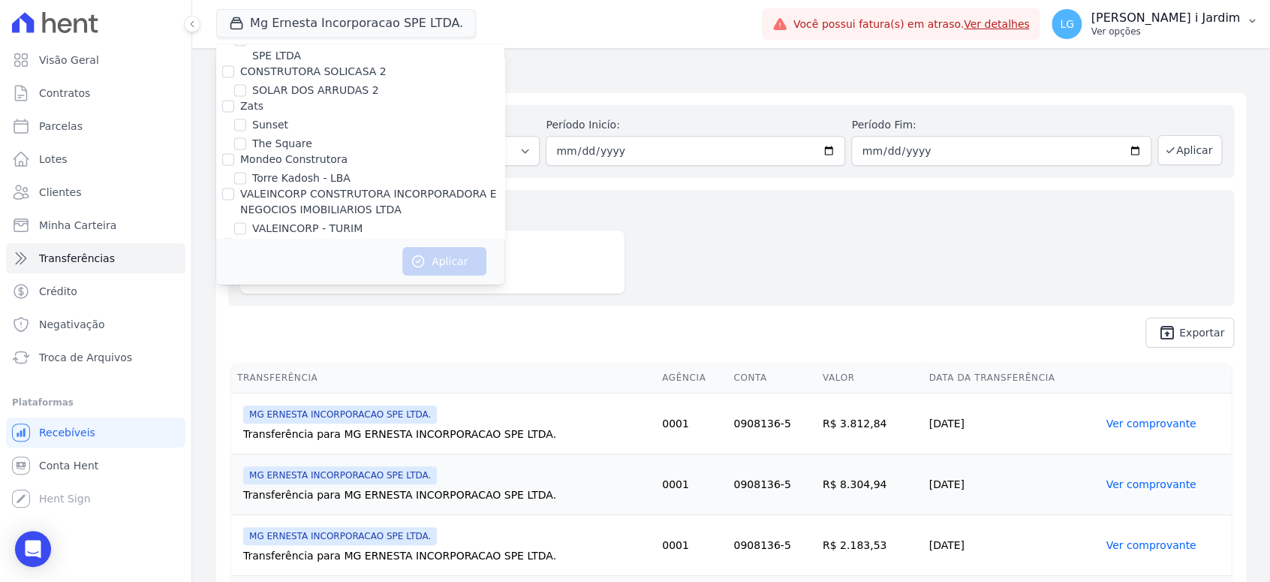
scroll to position [1298, 0]
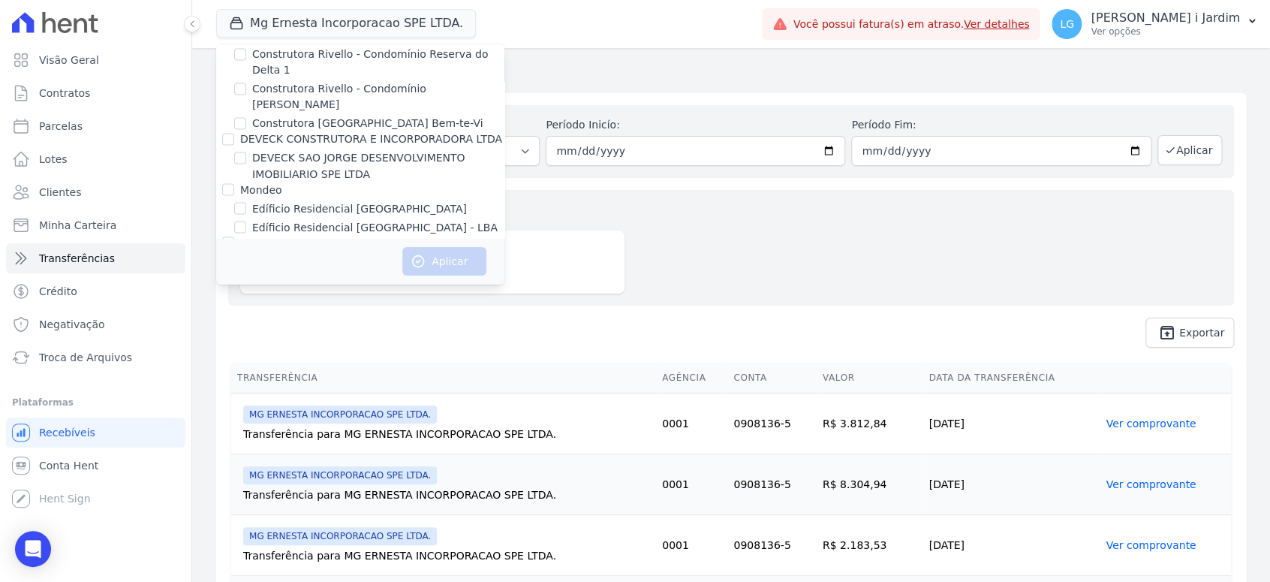
drag, startPoint x: 351, startPoint y: 154, endPoint x: 350, endPoint y: 173, distance: 18.8
click at [351, 200] on label "Edíficio Residencial [GEOGRAPHIC_DATA]" at bounding box center [359, 208] width 215 height 16
click at [246, 202] on input "Edíficio Residencial [GEOGRAPHIC_DATA]" at bounding box center [240, 208] width 12 height 12
checkbox input "true"
click at [358, 219] on label "Edíficio Residencial [GEOGRAPHIC_DATA] - LBA" at bounding box center [375, 227] width 246 height 16
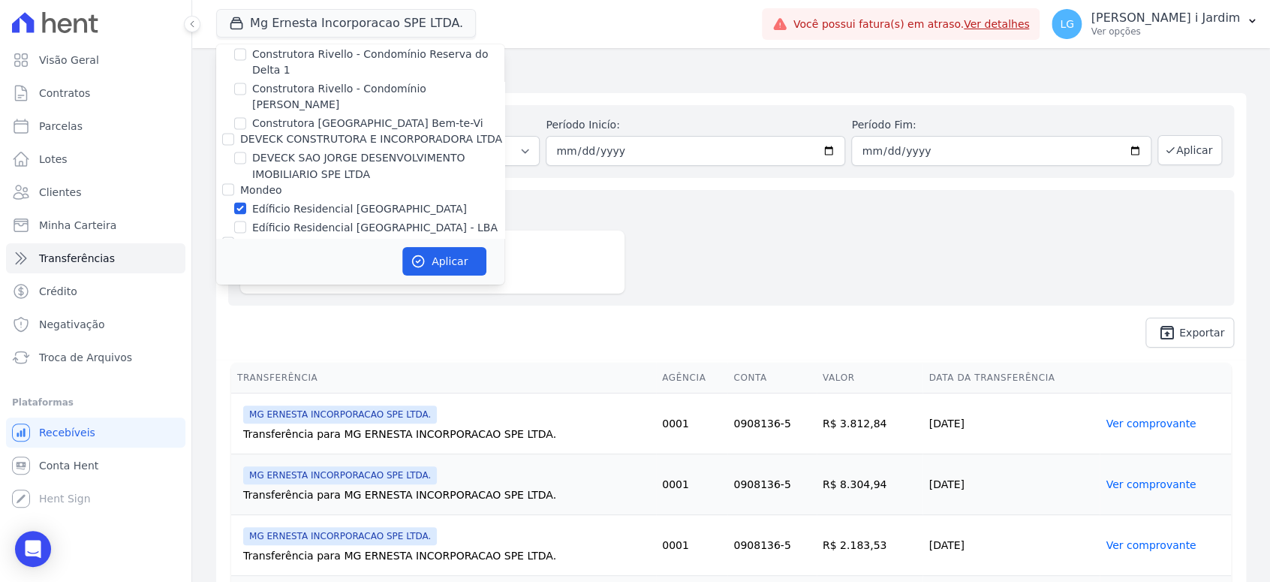
click at [246, 221] on input "Edíficio Residencial [GEOGRAPHIC_DATA] - LBA" at bounding box center [240, 227] width 12 height 12
checkbox input "true"
click at [462, 267] on button "Aplicar" at bounding box center [444, 261] width 84 height 29
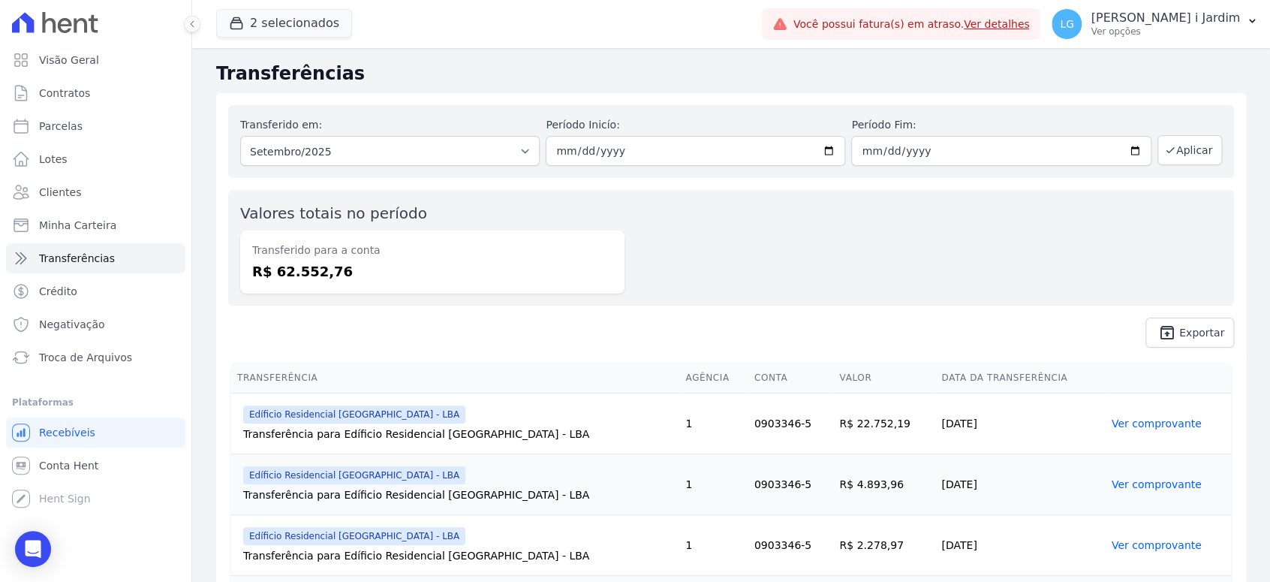
click at [315, 263] on dd "R$ 62.552,76" at bounding box center [432, 271] width 360 height 20
copy dd "62.552,76"
click at [306, 30] on button "2 selecionados" at bounding box center [284, 23] width 136 height 29
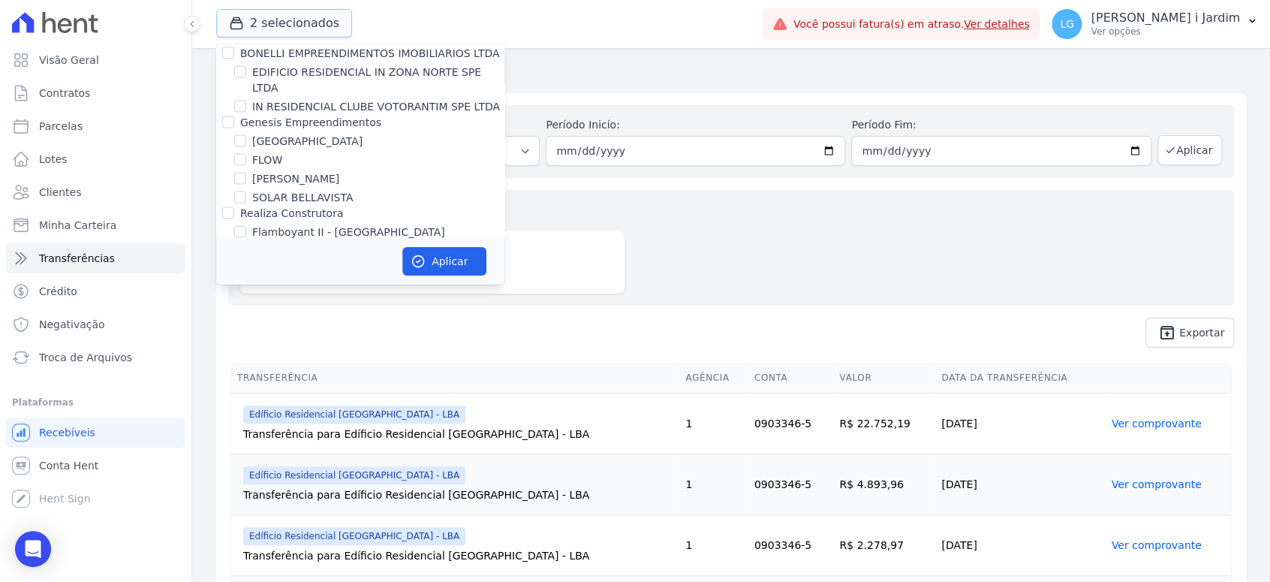
scroll to position [1334, 0]
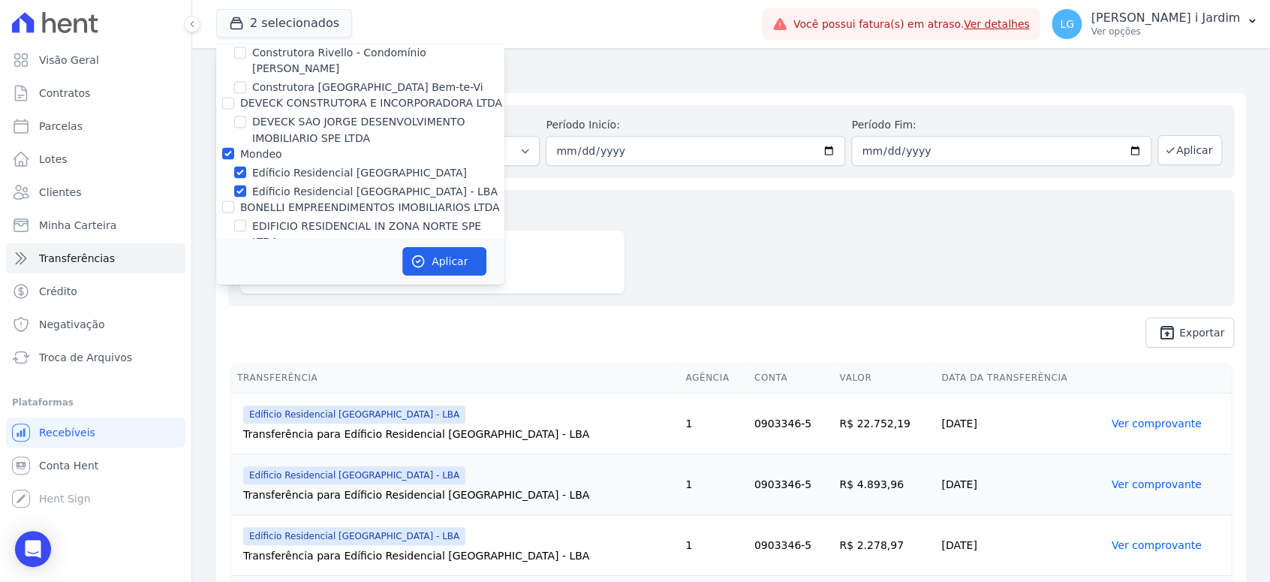
click at [270, 147] on label "Mondeo" at bounding box center [261, 153] width 42 height 12
click at [234, 147] on input "Mondeo" at bounding box center [228, 153] width 12 height 12
checkbox input "false"
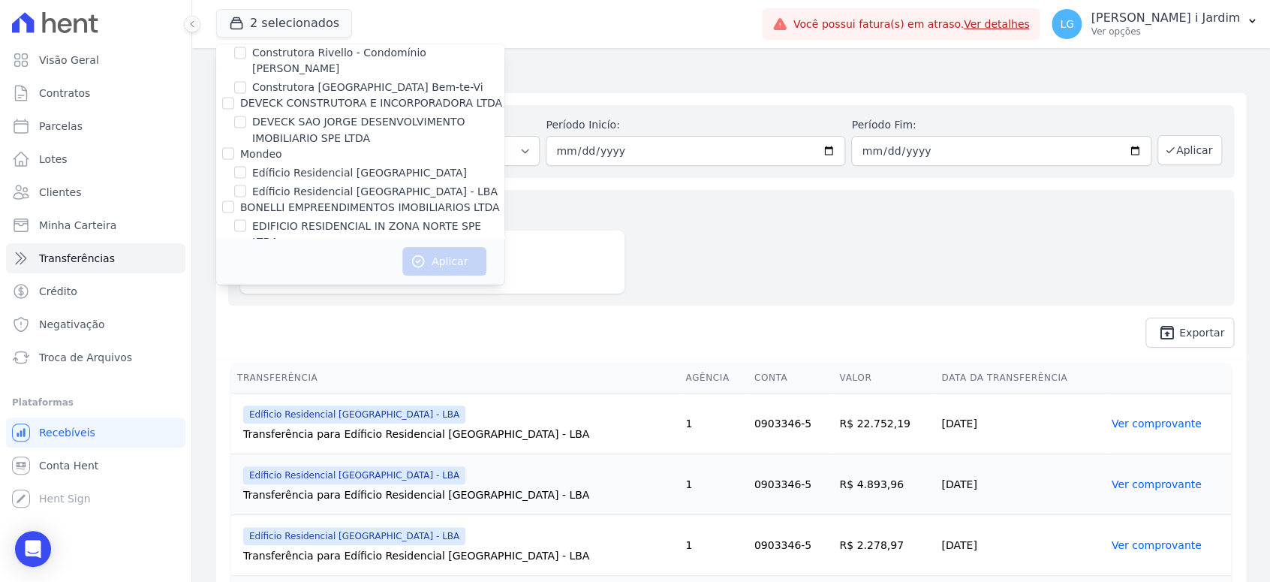
scroll to position [2903, 0]
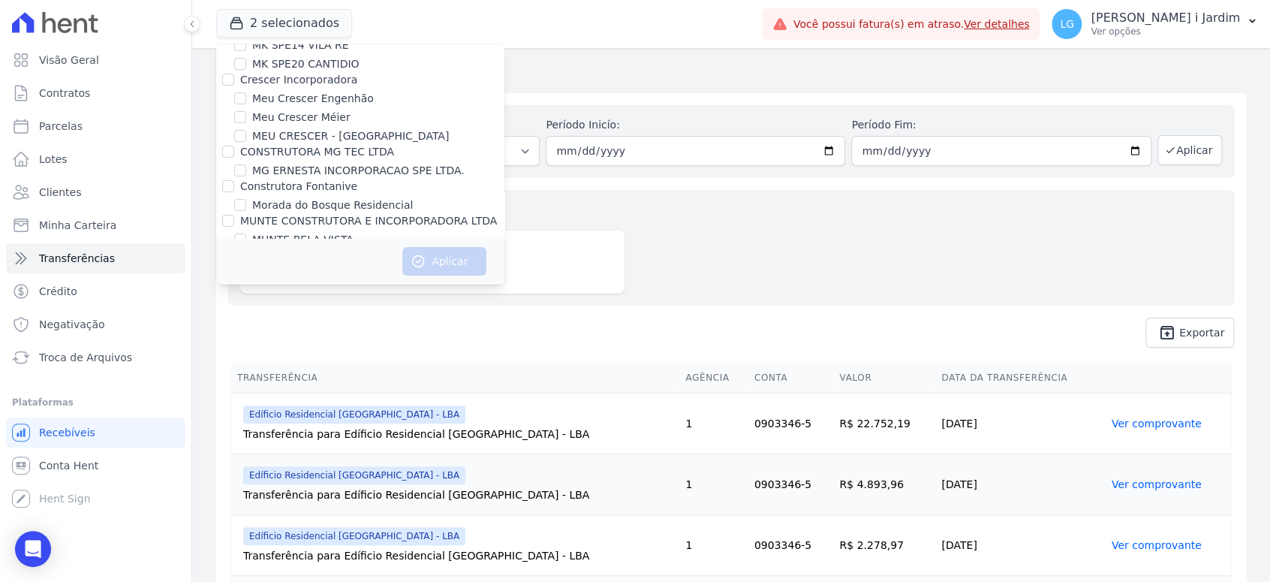
click at [273, 232] on label "MUNTE BELA VISTA" at bounding box center [302, 240] width 101 height 16
click at [246, 233] on input "MUNTE BELA VISTA" at bounding box center [240, 239] width 12 height 12
checkbox input "true"
click at [433, 255] on button "Aplicar" at bounding box center [444, 261] width 84 height 29
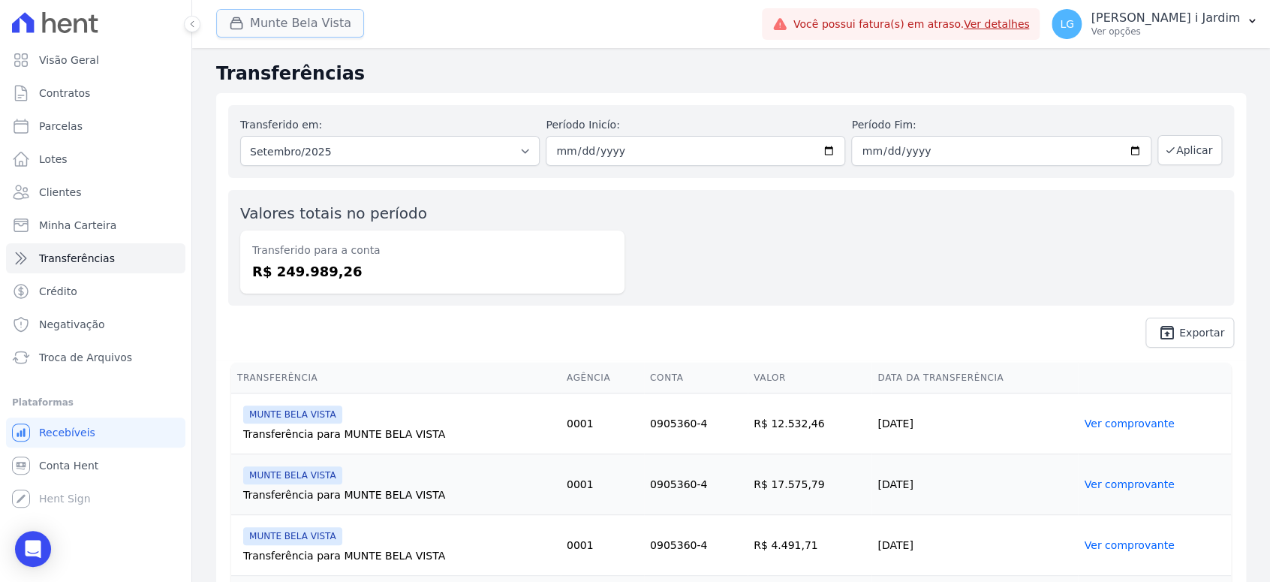
click at [300, 28] on button "Munte Bela Vista" at bounding box center [290, 23] width 148 height 29
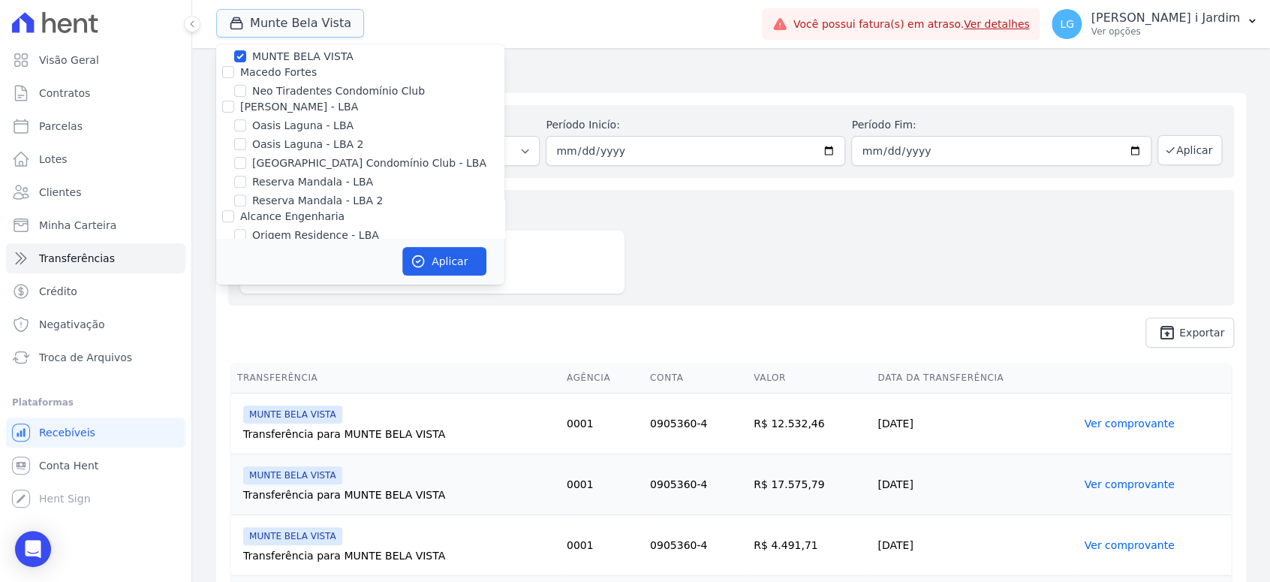
scroll to position [2919, 0]
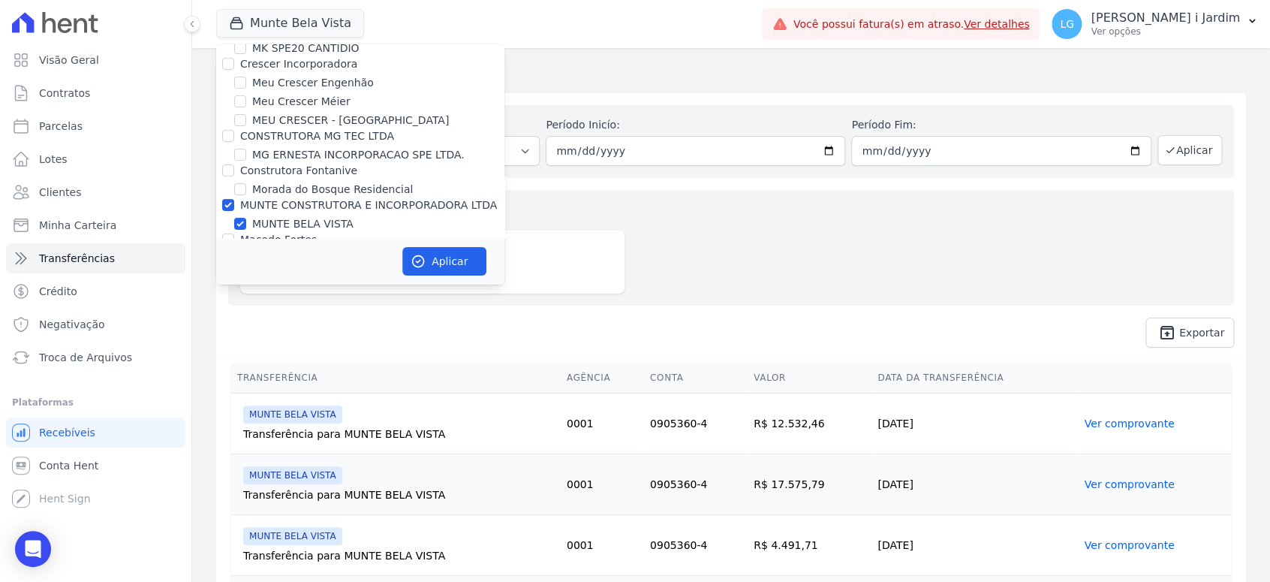
click at [270, 199] on label "MUNTE CONSTRUTORA E INCORPORADORA LTDA" at bounding box center [368, 205] width 257 height 12
click at [234, 199] on input "MUNTE CONSTRUTORA E INCORPORADORA LTDA" at bounding box center [228, 205] width 12 height 12
checkbox input "false"
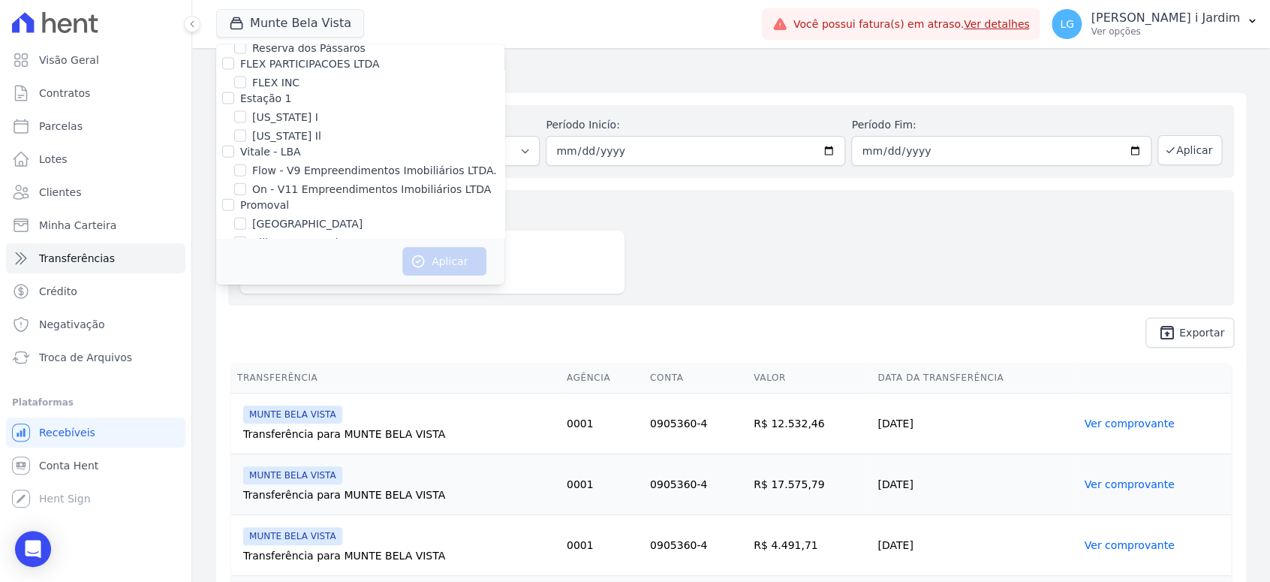
click at [268, 216] on label "[GEOGRAPHIC_DATA]" at bounding box center [307, 224] width 110 height 16
click at [246, 218] on input "[GEOGRAPHIC_DATA]" at bounding box center [240, 224] width 12 height 12
checkbox input "true"
click at [435, 267] on button "Aplicar" at bounding box center [444, 261] width 84 height 29
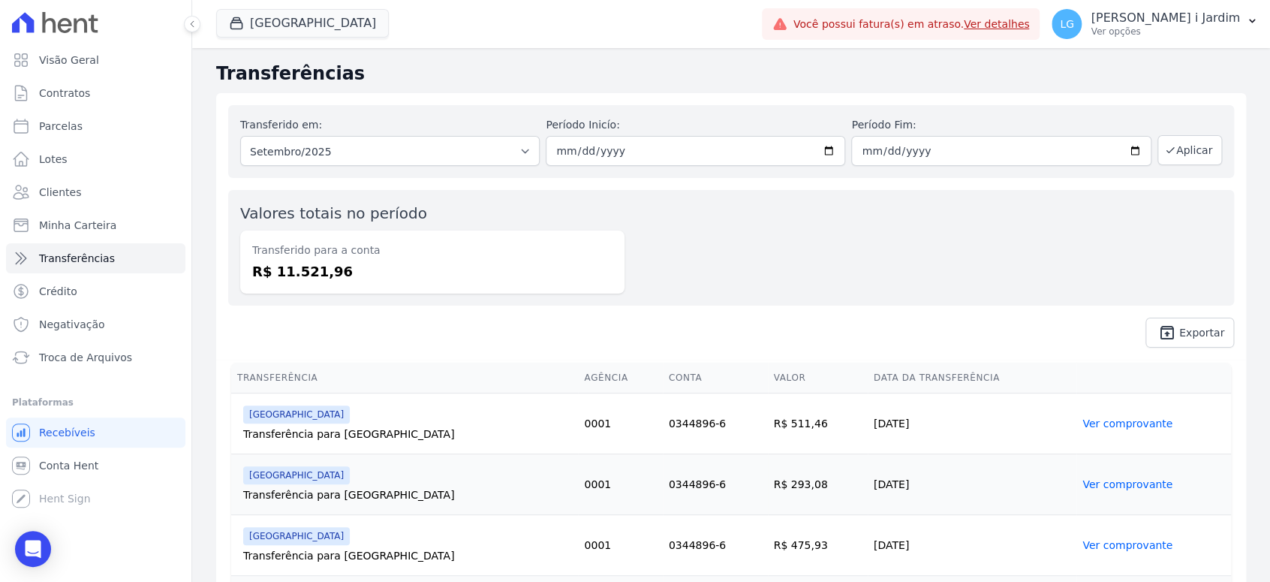
click at [586, 258] on div "Transferido para a conta R$ 11.521,96" at bounding box center [432, 261] width 384 height 63
click at [908, 299] on div "Valores totais no período Transferido para a conta R$ 11.521,96" at bounding box center [731, 248] width 1006 height 116
click at [291, 28] on button "[GEOGRAPHIC_DATA]" at bounding box center [302, 23] width 173 height 29
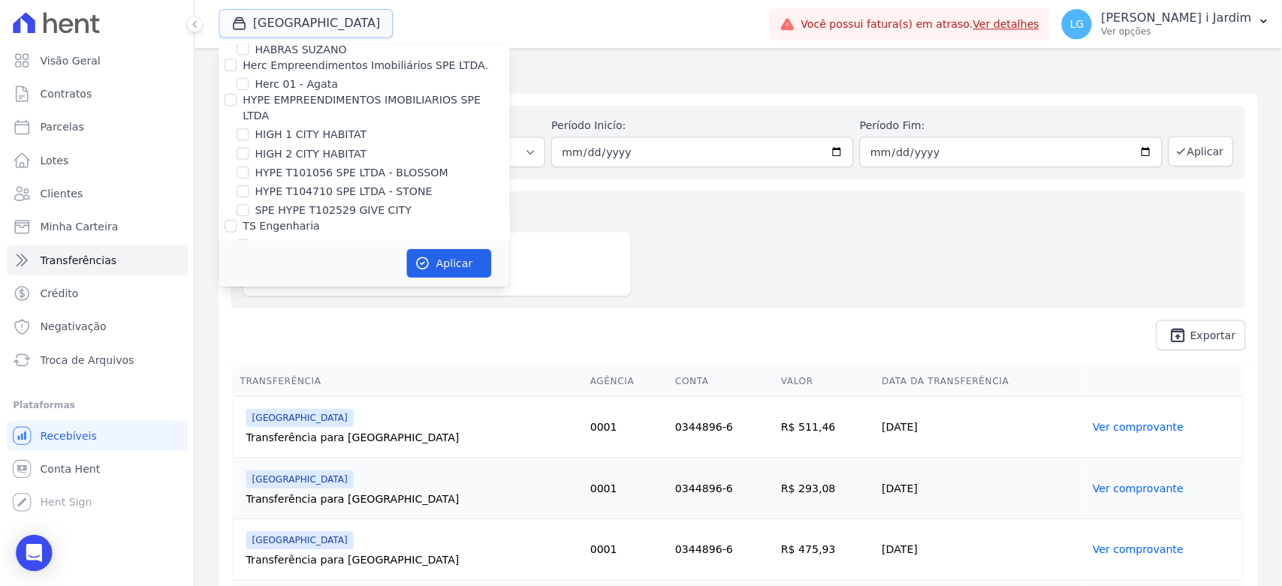
scroll to position [1668, 0]
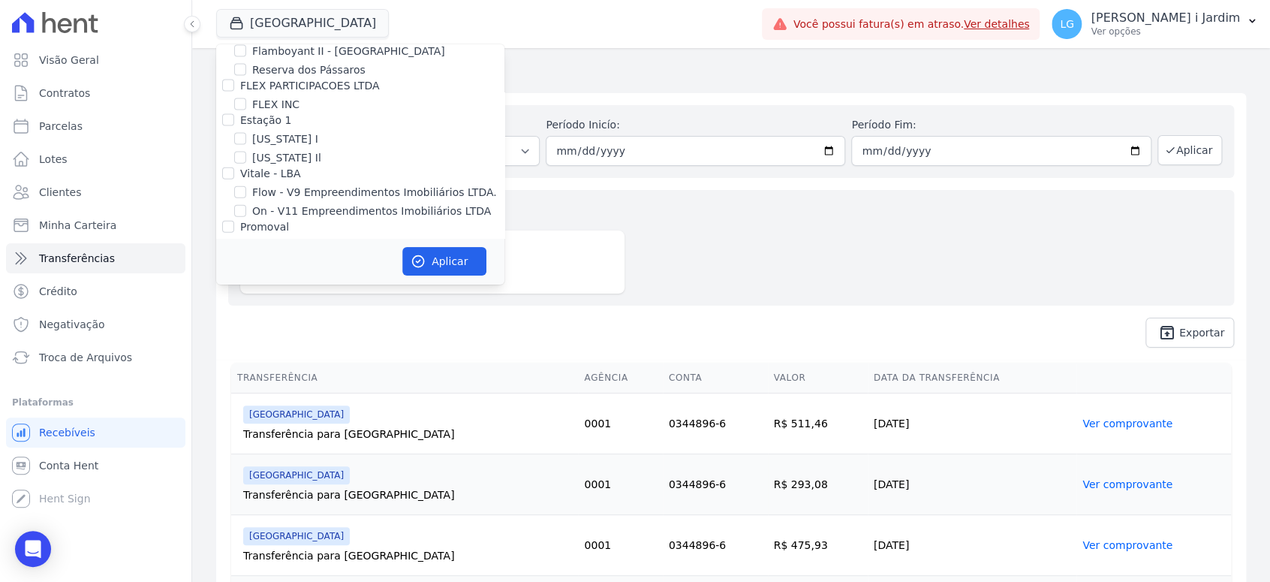
click at [268, 238] on label "[GEOGRAPHIC_DATA]" at bounding box center [307, 246] width 110 height 16
click at [246, 240] on input "[GEOGRAPHIC_DATA]" at bounding box center [240, 246] width 12 height 12
checkbox input "false"
click at [276, 273] on div "HABRAS" at bounding box center [261, 281] width 43 height 16
click at [318, 257] on label "Villa Francesa Iris" at bounding box center [298, 265] width 92 height 16
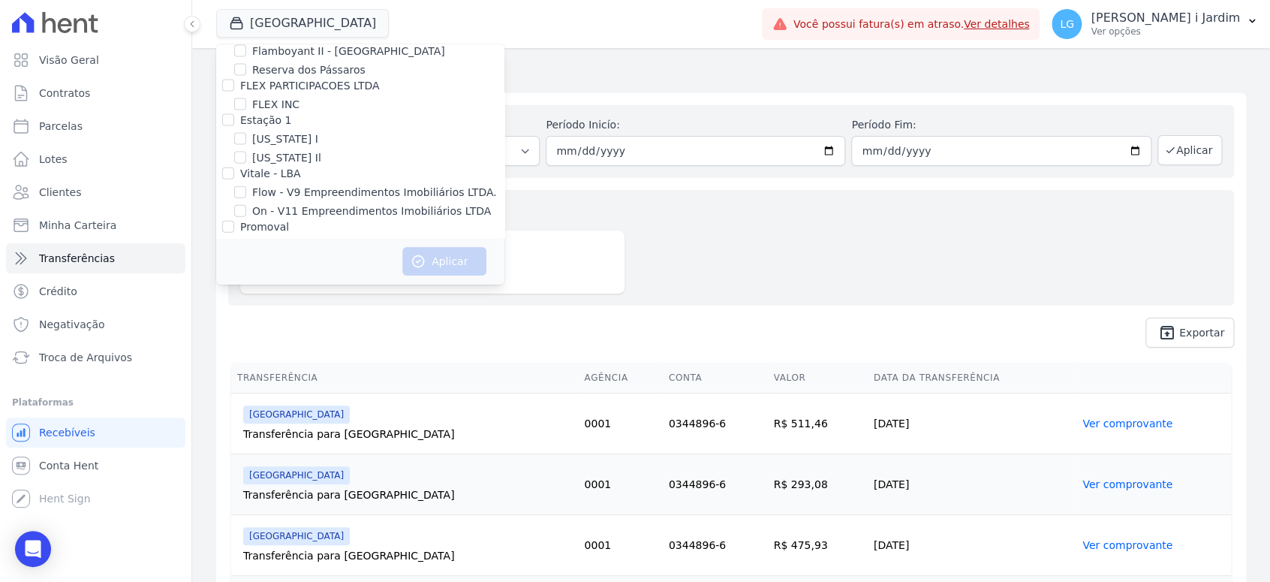
click at [309, 238] on div "[GEOGRAPHIC_DATA]" at bounding box center [360, 246] width 288 height 16
click at [303, 257] on label "Villa Francesa Iris" at bounding box center [298, 265] width 92 height 16
click at [246, 258] on input "Villa Francesa Iris" at bounding box center [240, 264] width 12 height 12
checkbox input "true"
click at [448, 264] on button "Aplicar" at bounding box center [444, 261] width 84 height 29
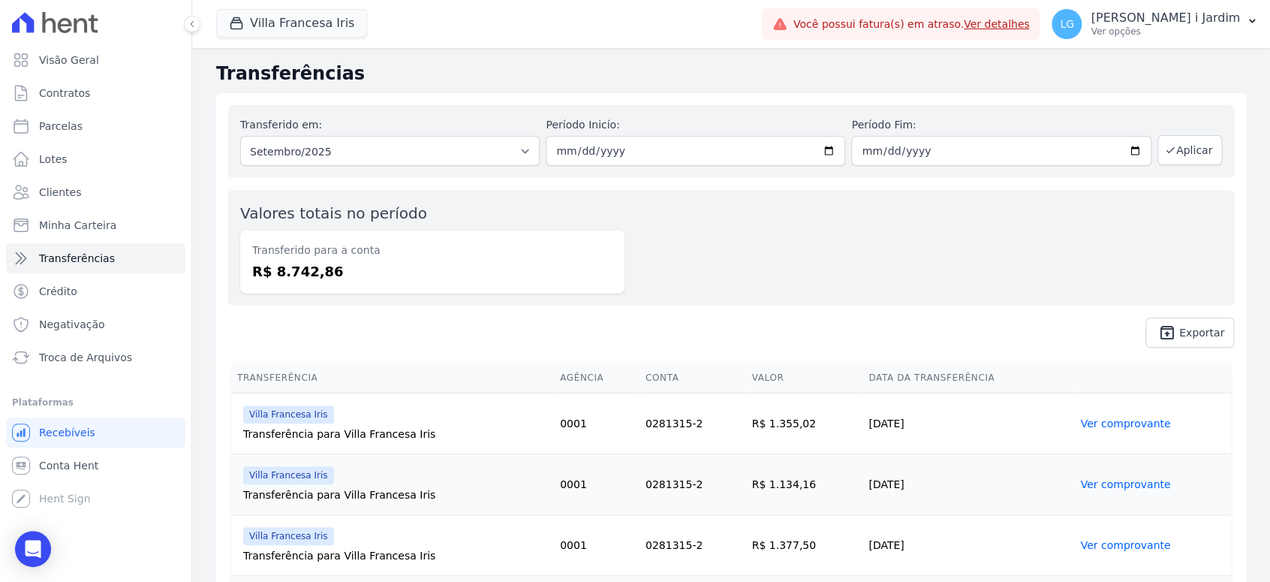
click at [309, 274] on dd "R$ 8.742,86" at bounding box center [432, 271] width 360 height 20
copy dd "8.742,86"
click at [86, 58] on span "Visão Geral" at bounding box center [69, 60] width 60 height 15
